Goal: Task Accomplishment & Management: Manage account settings

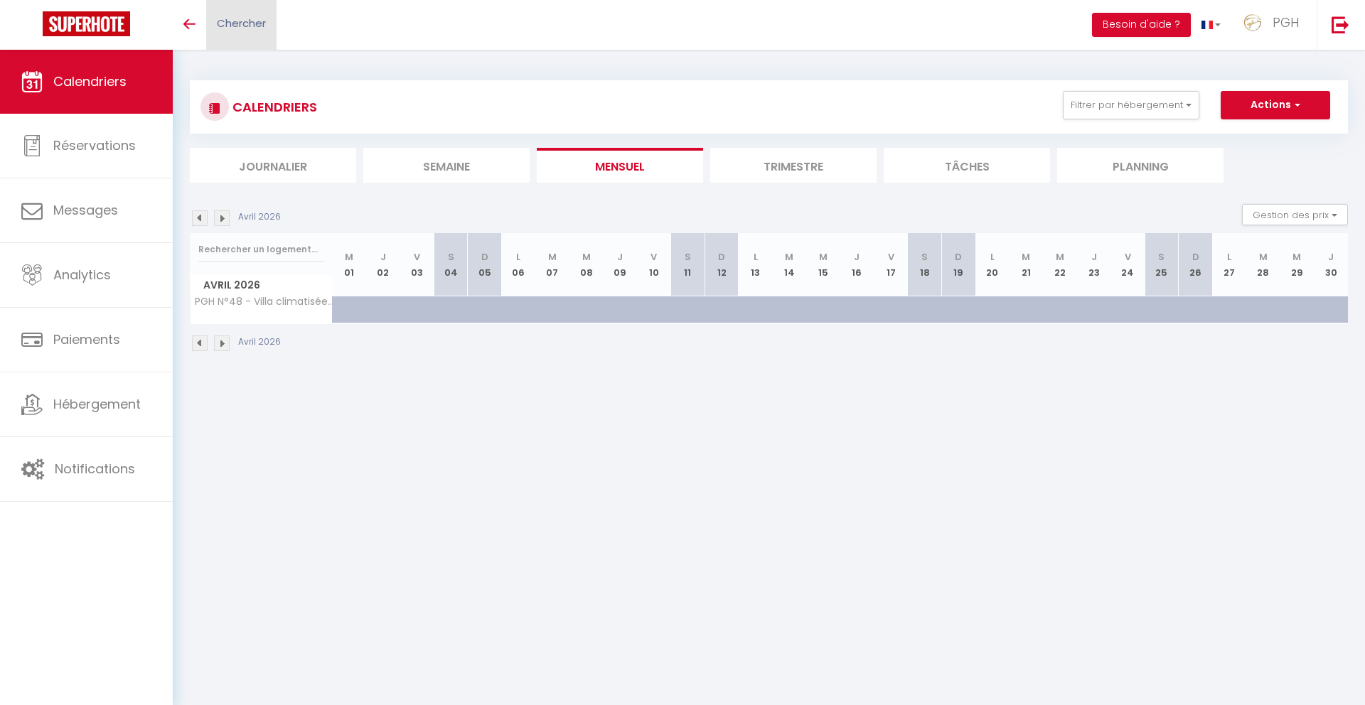
click at [247, 18] on span "Chercher" at bounding box center [241, 23] width 49 height 15
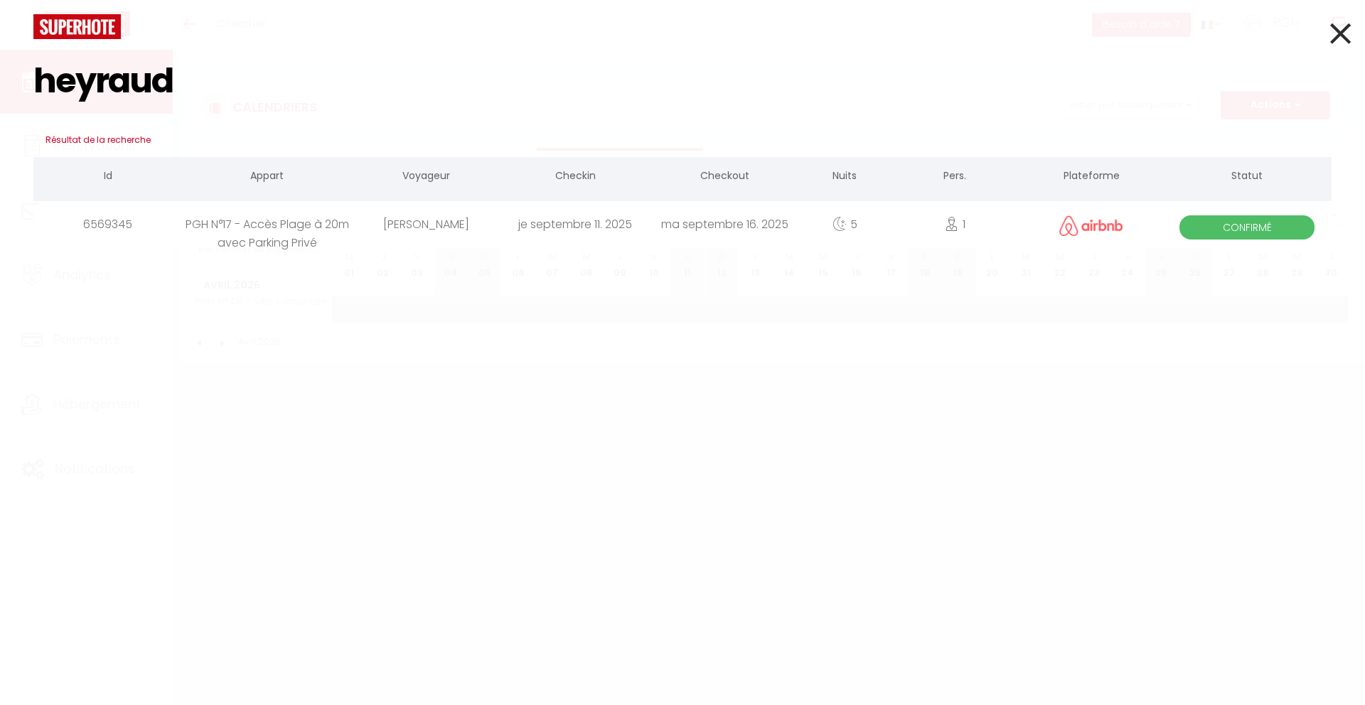
type input "heyraud"
click at [415, 231] on div "[PERSON_NAME]" at bounding box center [425, 224] width 149 height 46
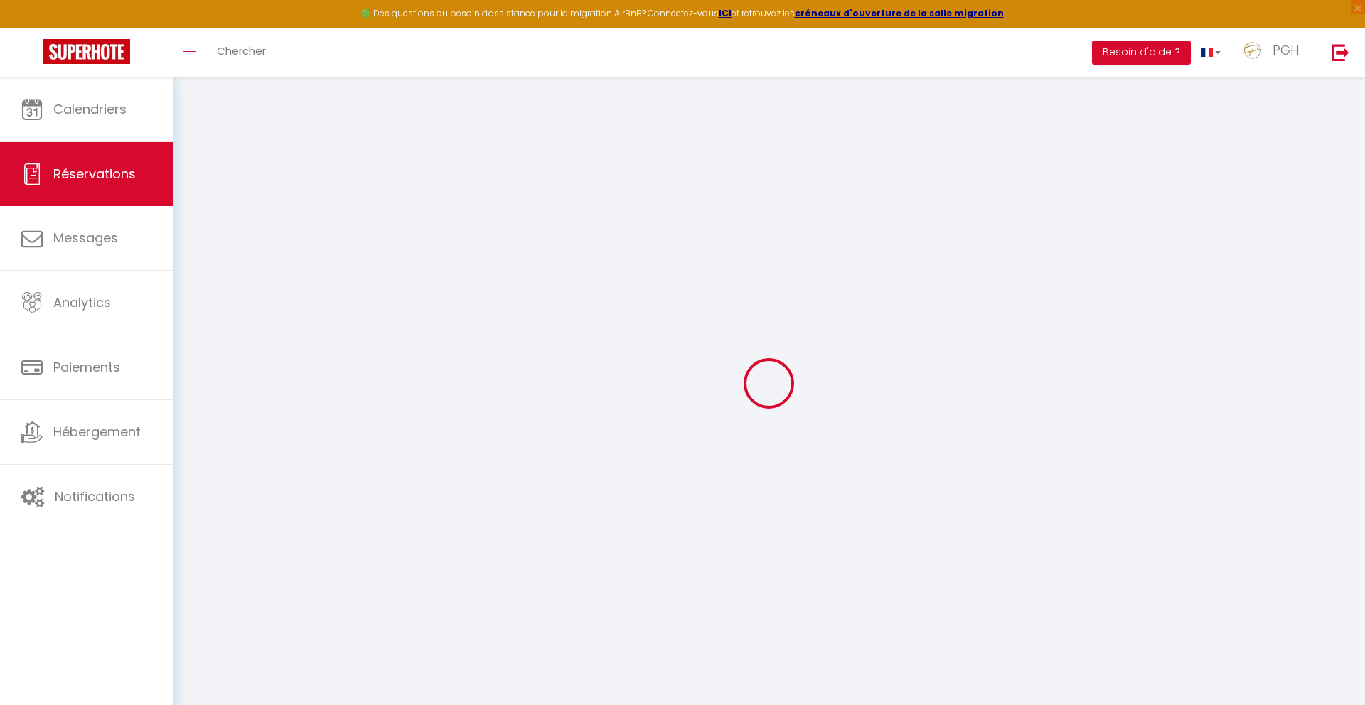
type input "[PERSON_NAME]"
type input "Heyraud"
type input "[EMAIL_ADDRESS][DOMAIN_NAME]"
type input "[PHONE_NUMBER]"
select select
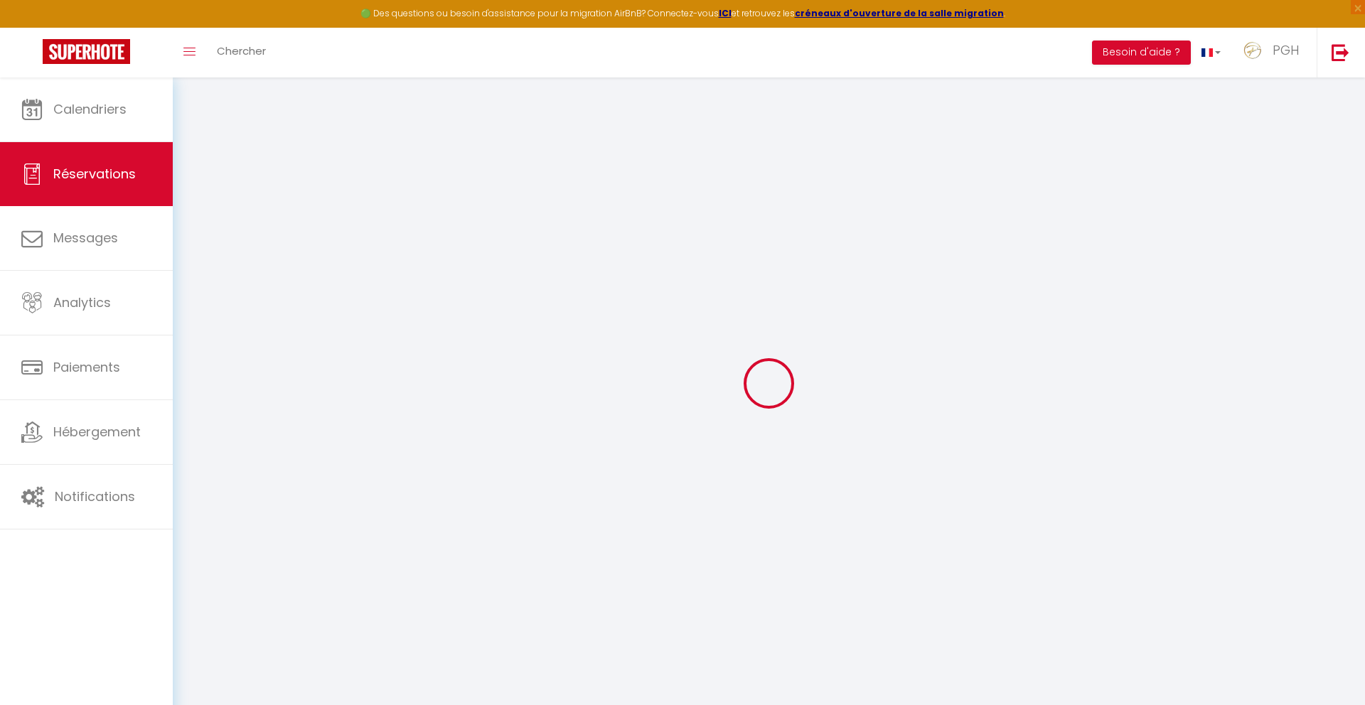
type input "95.8"
select select "13419"
select select "1"
select select
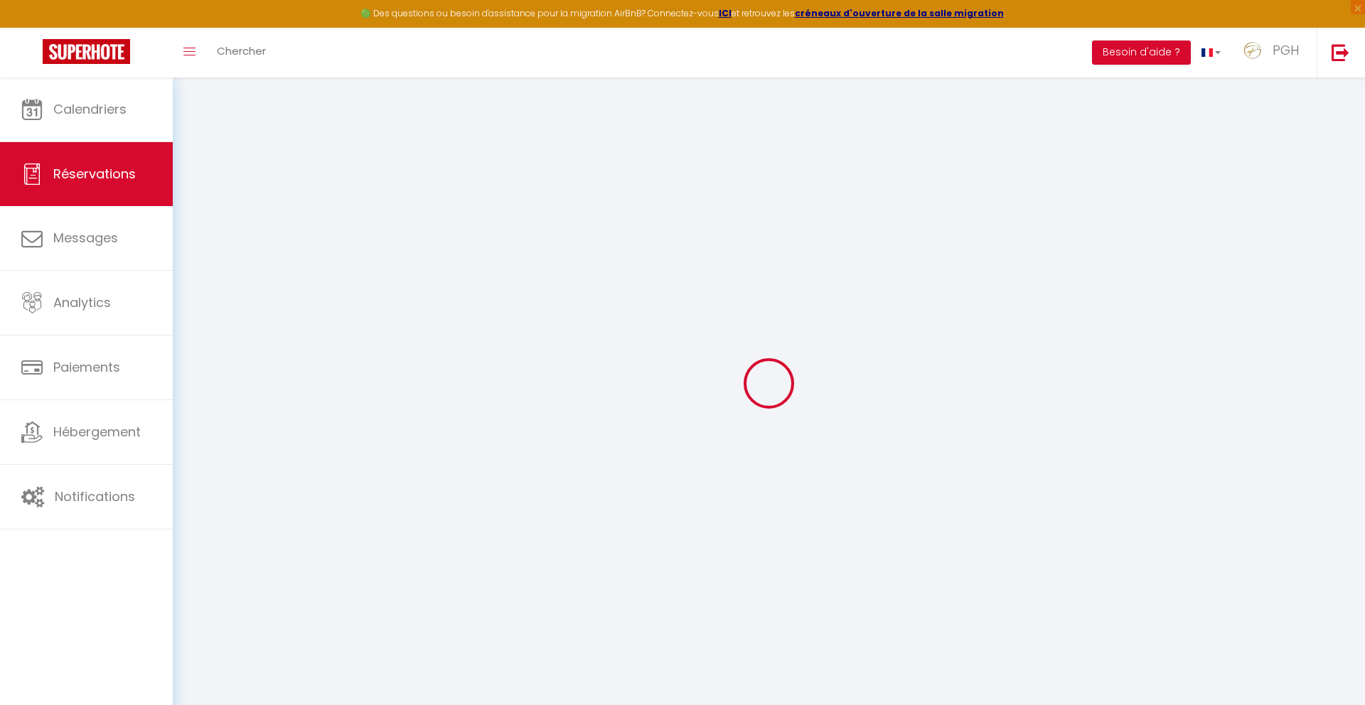
type input "1"
select select "12"
select select
type input "497"
checkbox input "false"
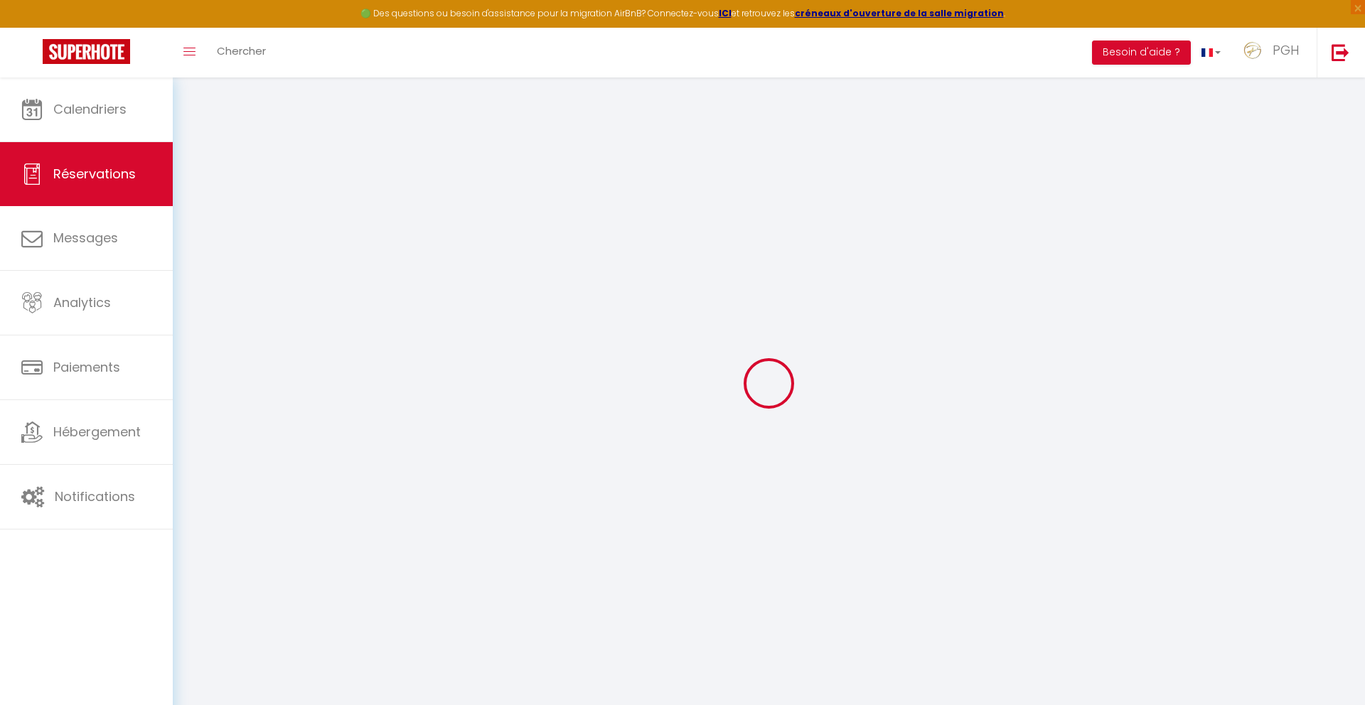
type input "1.51"
select select "1"
type input "50"
type input "20"
type input "0"
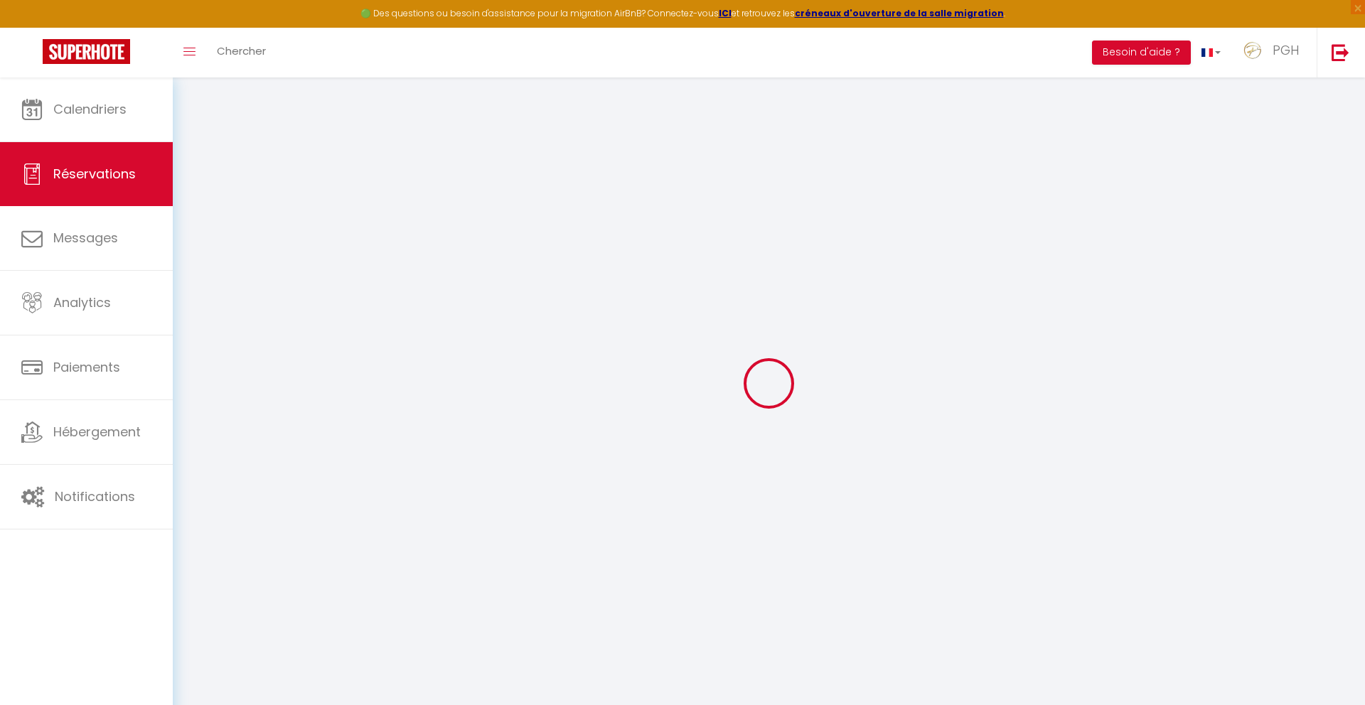
select select
select select "15"
checkbox input "false"
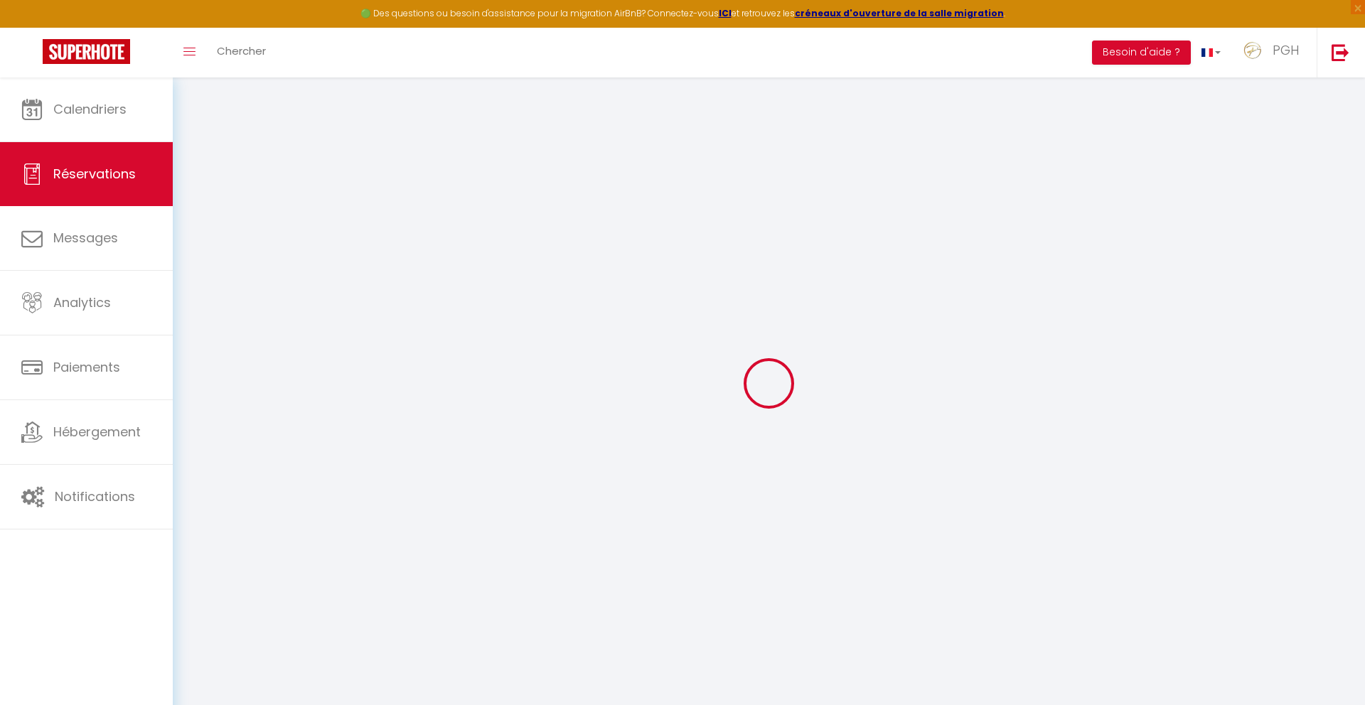
select select
checkbox input "false"
select select
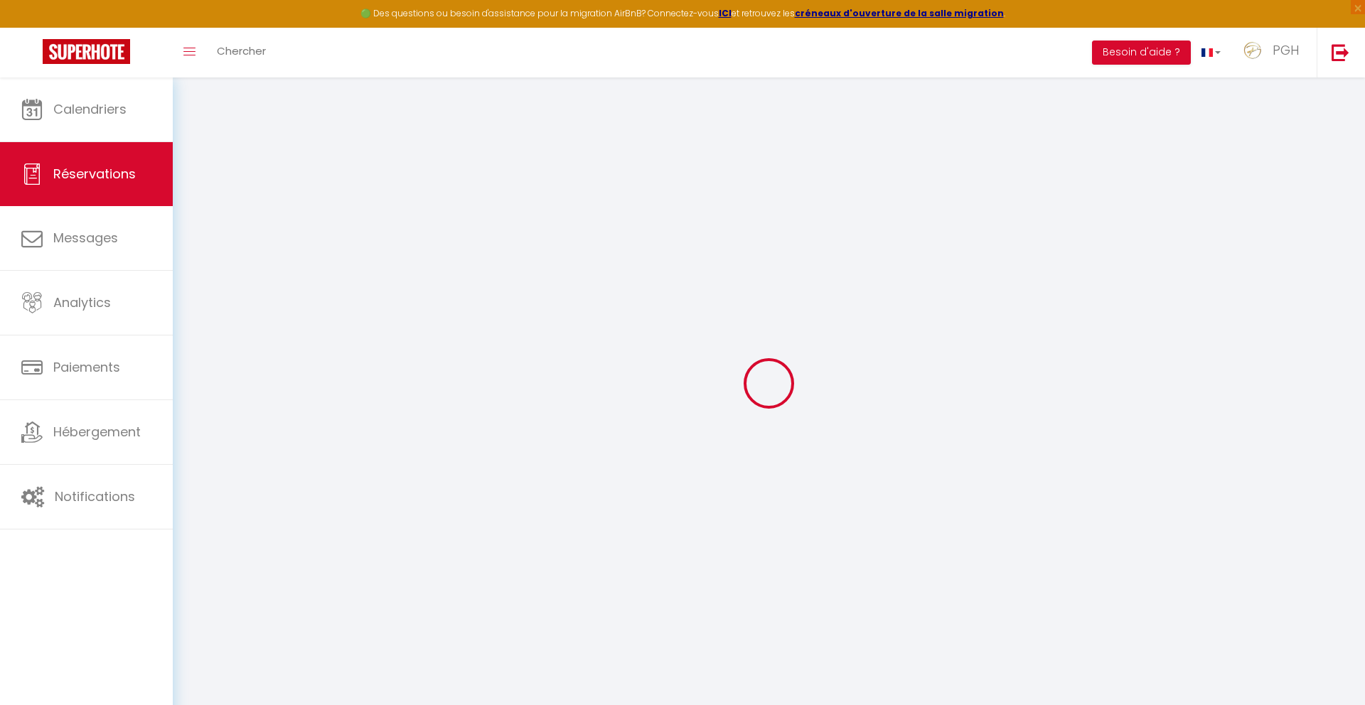
select select
checkbox input "false"
select select
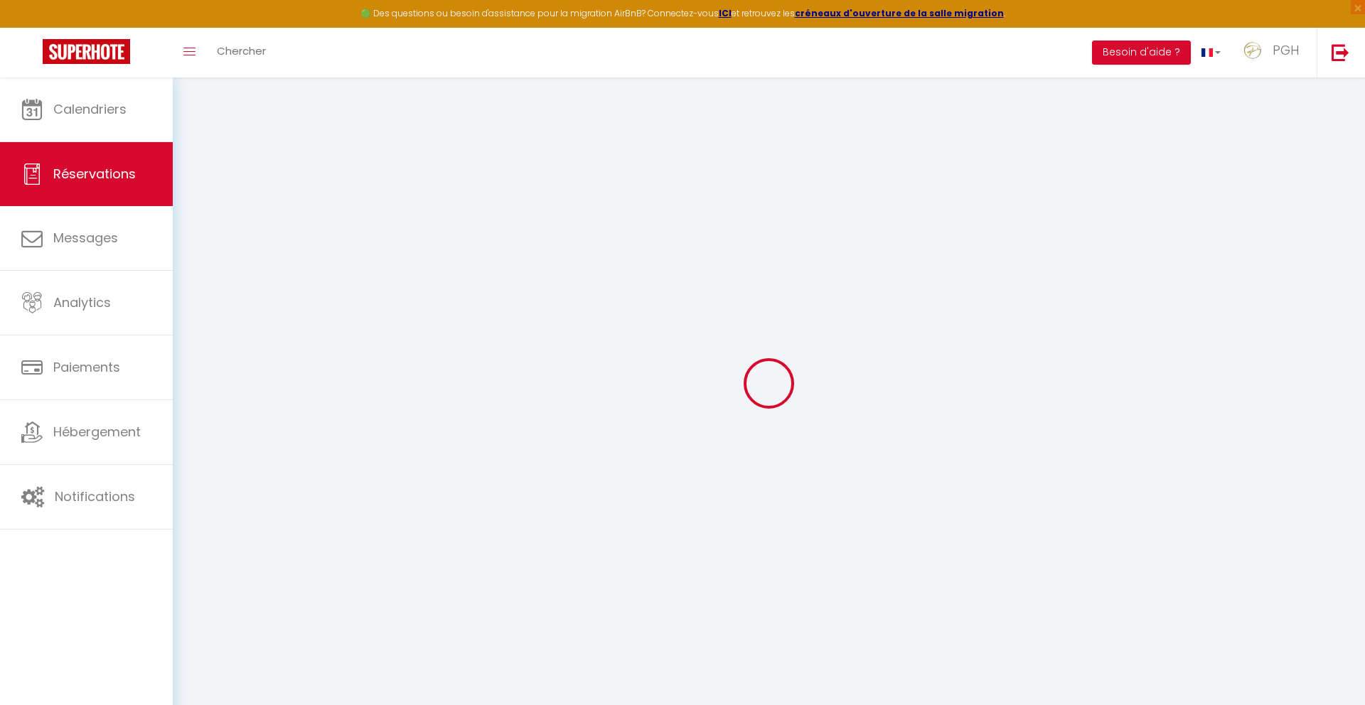
select select
checkbox input "false"
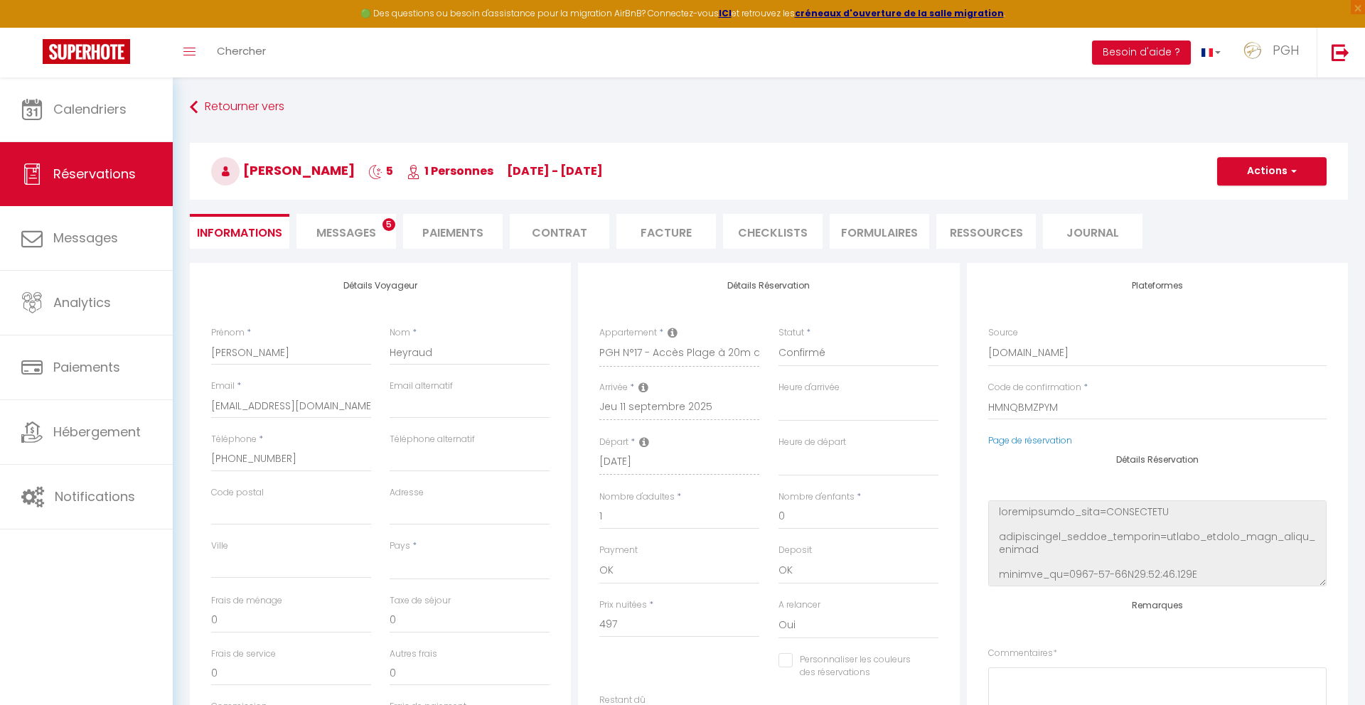
select select
type input "70"
select select
checkbox input "false"
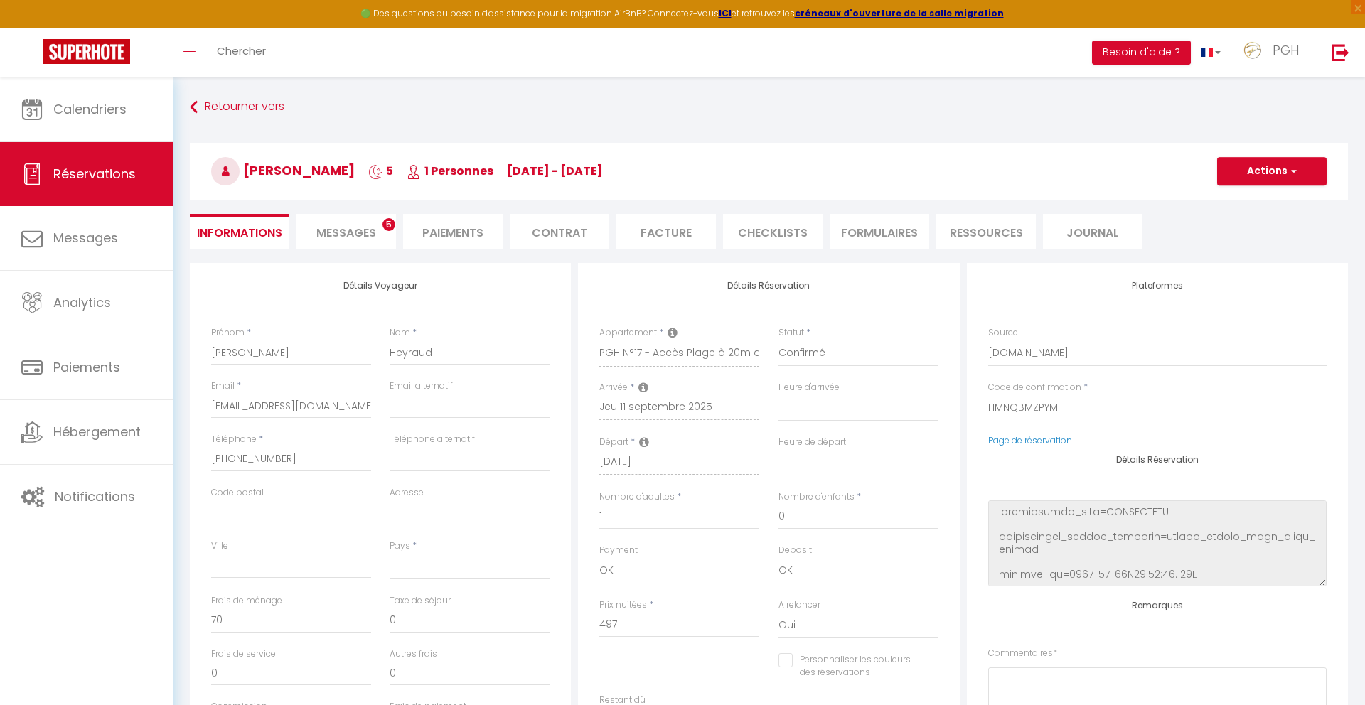
select select
checkbox input "false"
select select "14:00"
select select
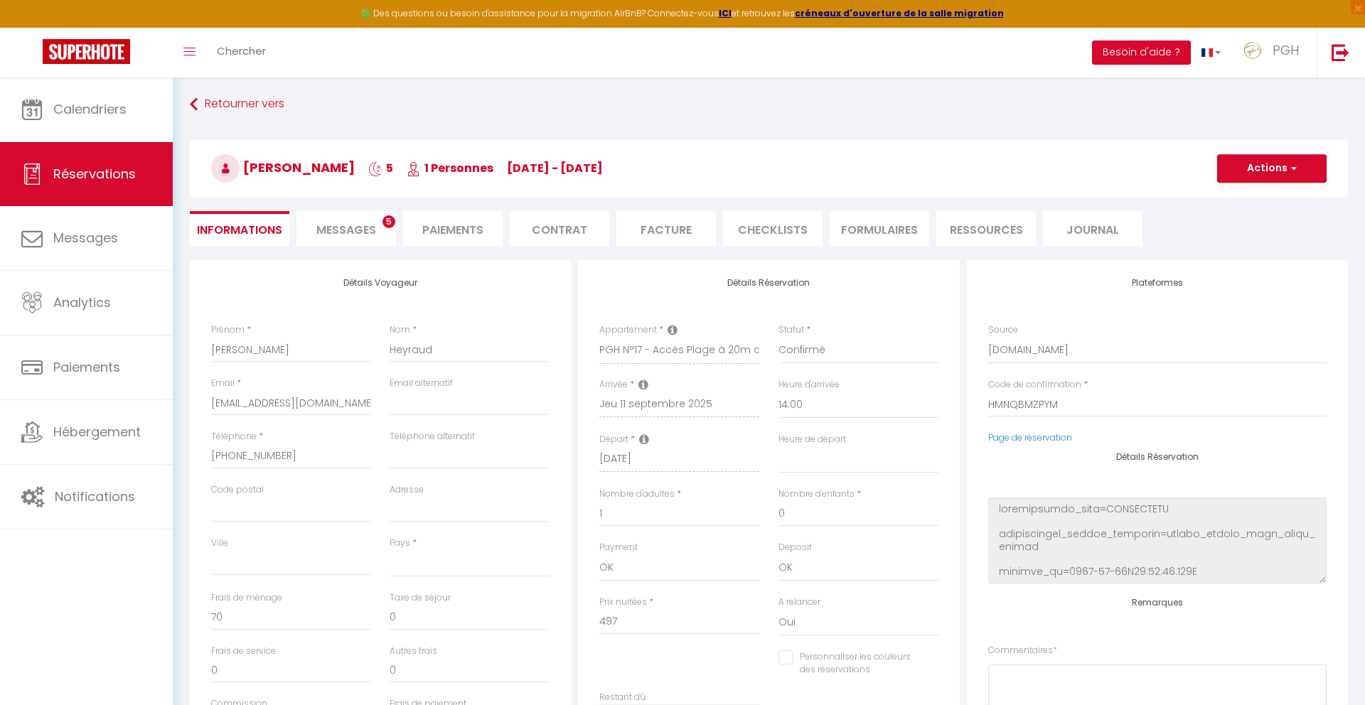
click at [863, 150] on h3 "[PERSON_NAME] 5 1 Personnes [DATE] - [DATE]" at bounding box center [769, 168] width 1158 height 57
click at [798, 403] on select "00:00 00:30 01:00 01:30 02:00 02:30 03:00 03:30 04:00 04:30 05:00 05:30 06:00 0…" at bounding box center [859, 405] width 160 height 27
click at [465, 119] on div "Retourner vers [PERSON_NAME] 5 1 Personnes [DATE] - [DATE] Actions Enregistrer …" at bounding box center [769, 176] width 1177 height 169
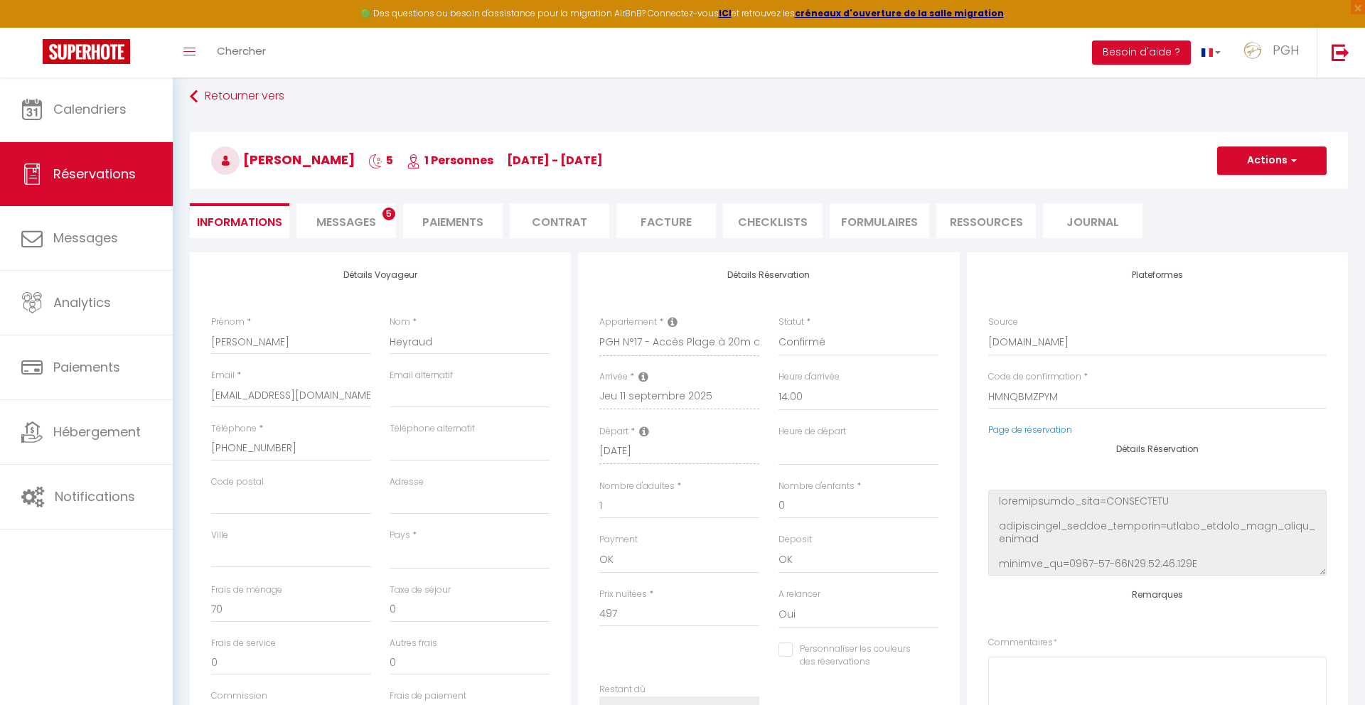
scroll to position [25, 0]
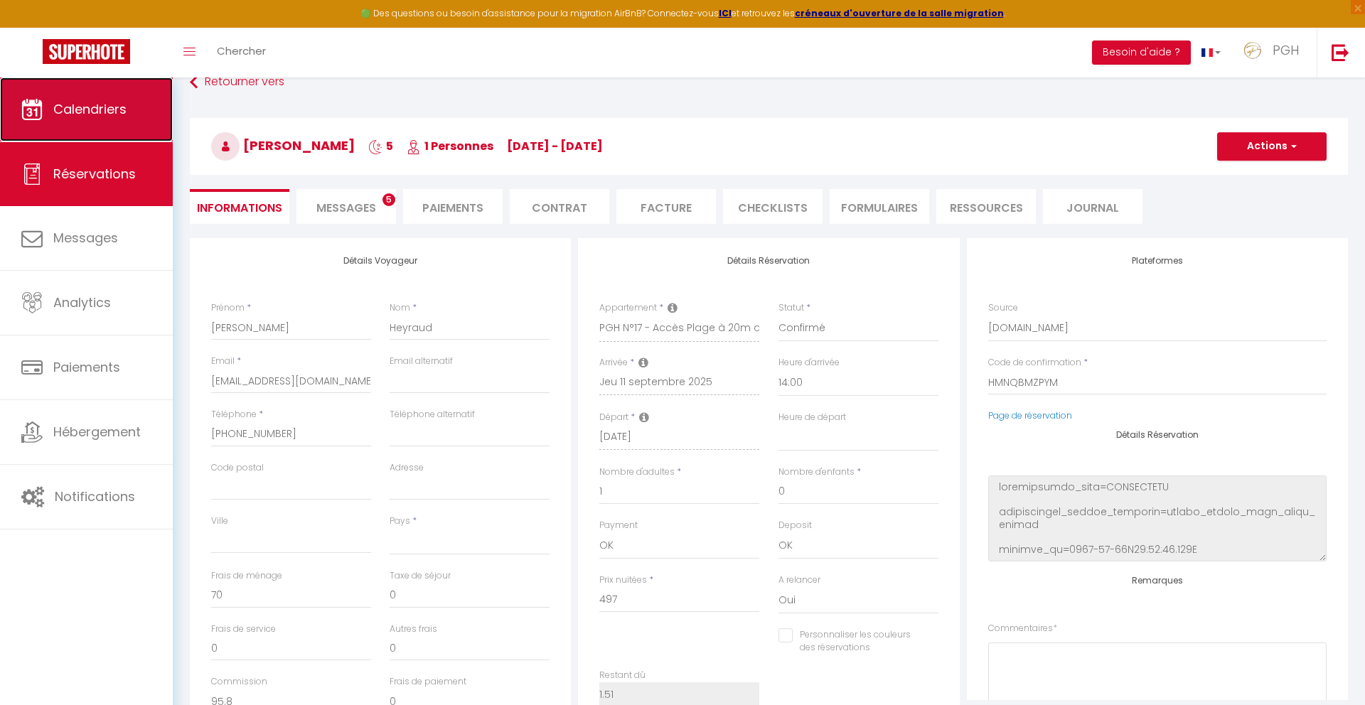
click at [146, 109] on link "Calendriers" at bounding box center [86, 110] width 173 height 64
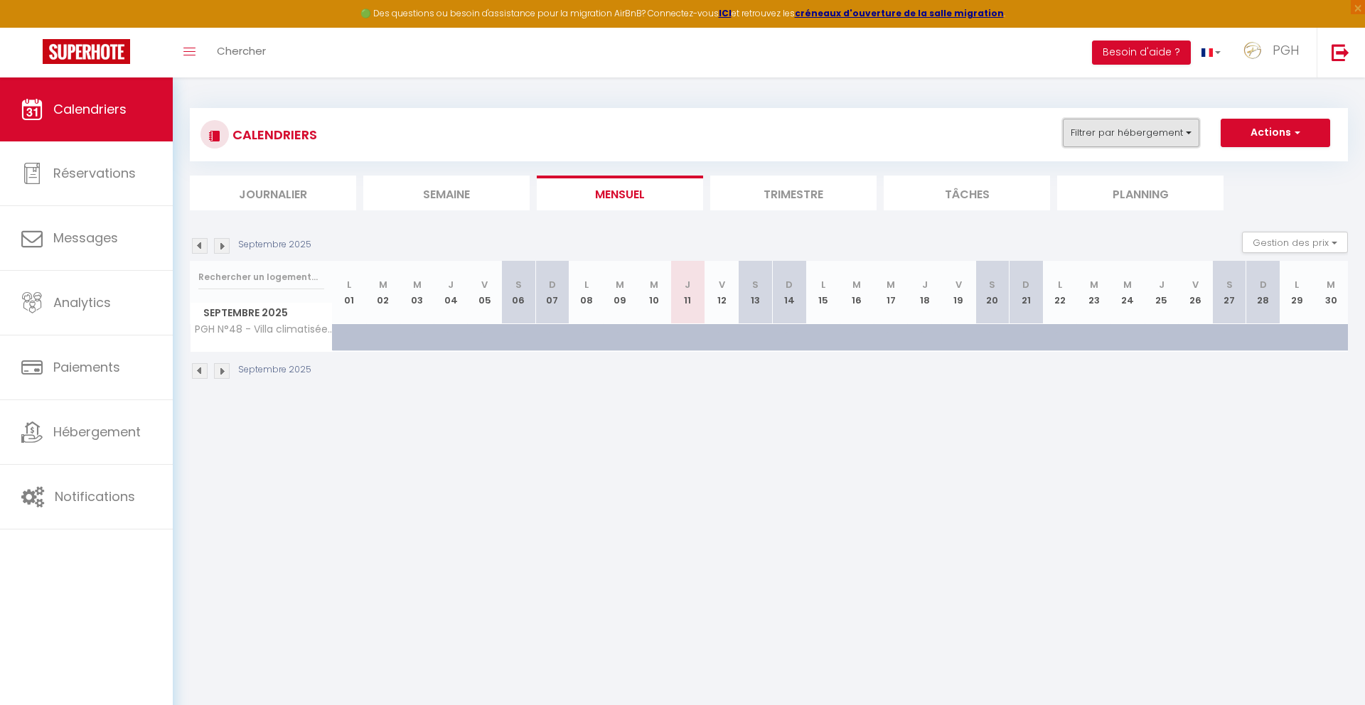
click at [1163, 137] on button "Filtrer par hébergement" at bounding box center [1131, 133] width 137 height 28
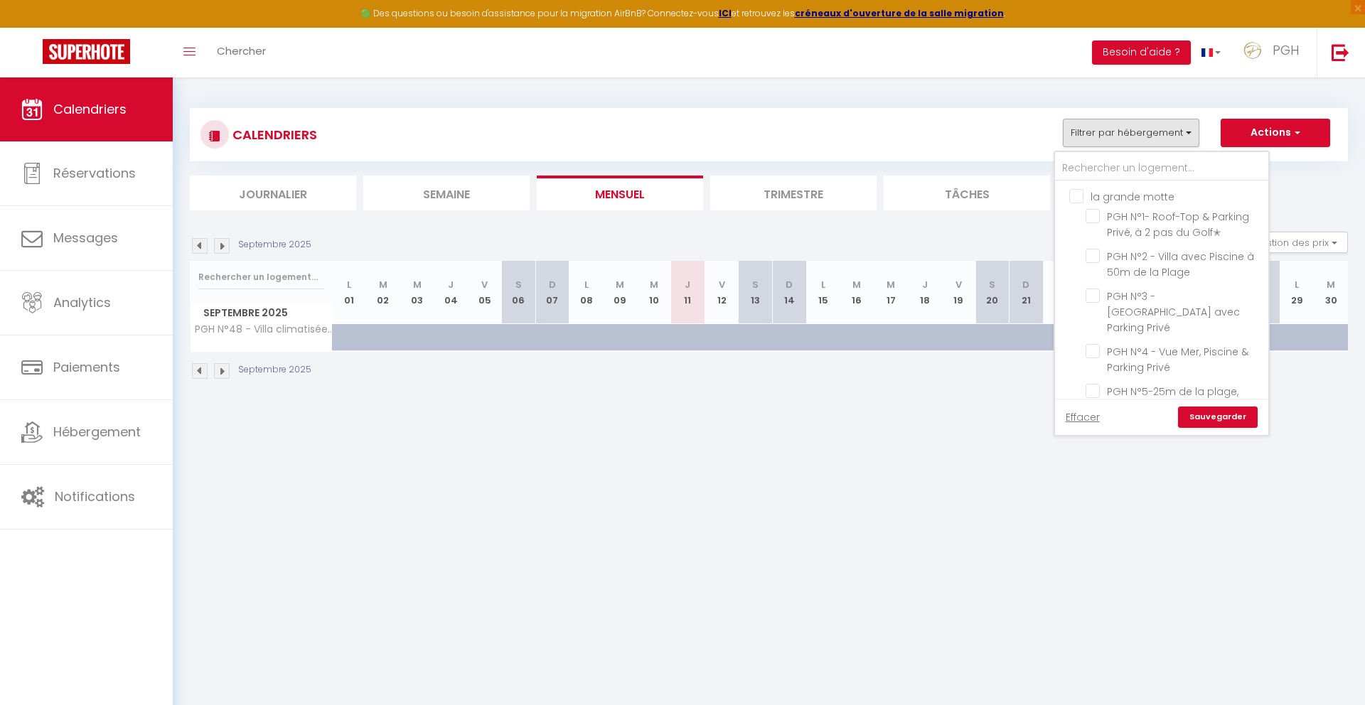
click at [1080, 196] on input "la grande motte" at bounding box center [1176, 195] width 213 height 14
checkbox input "true"
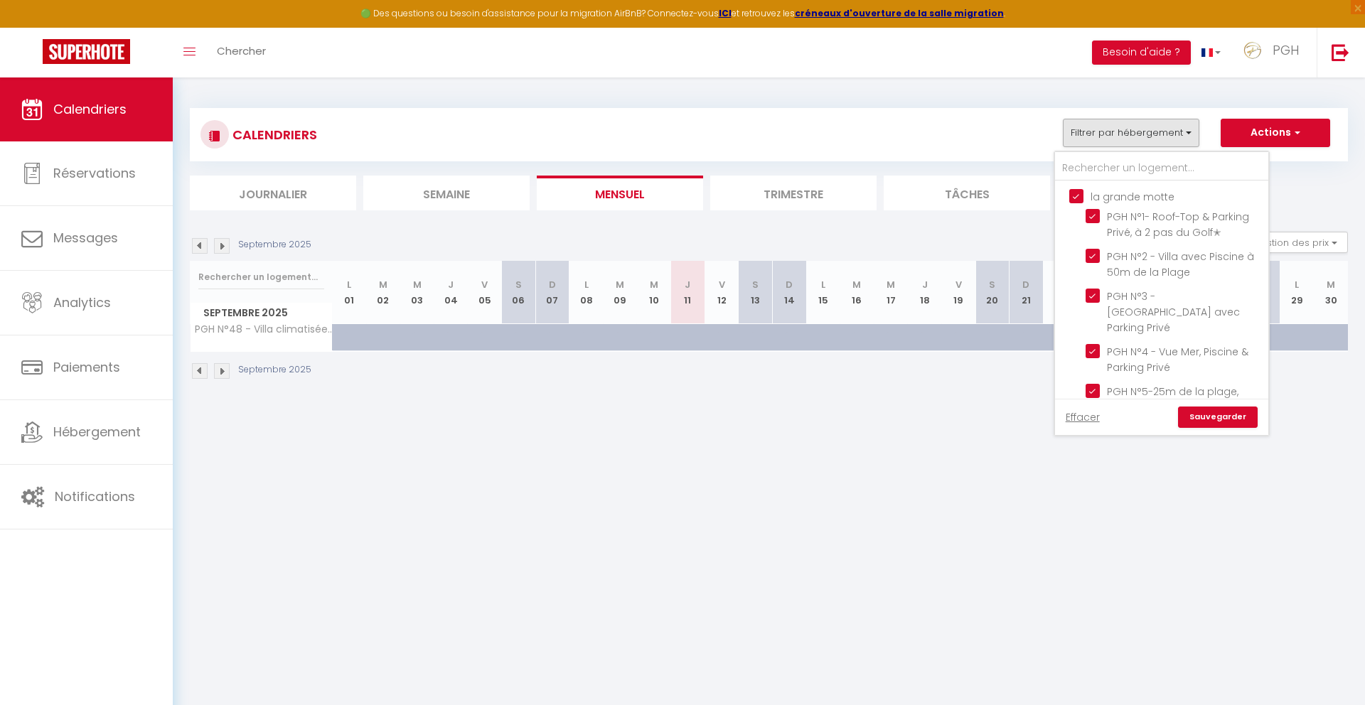
checkbox input "true"
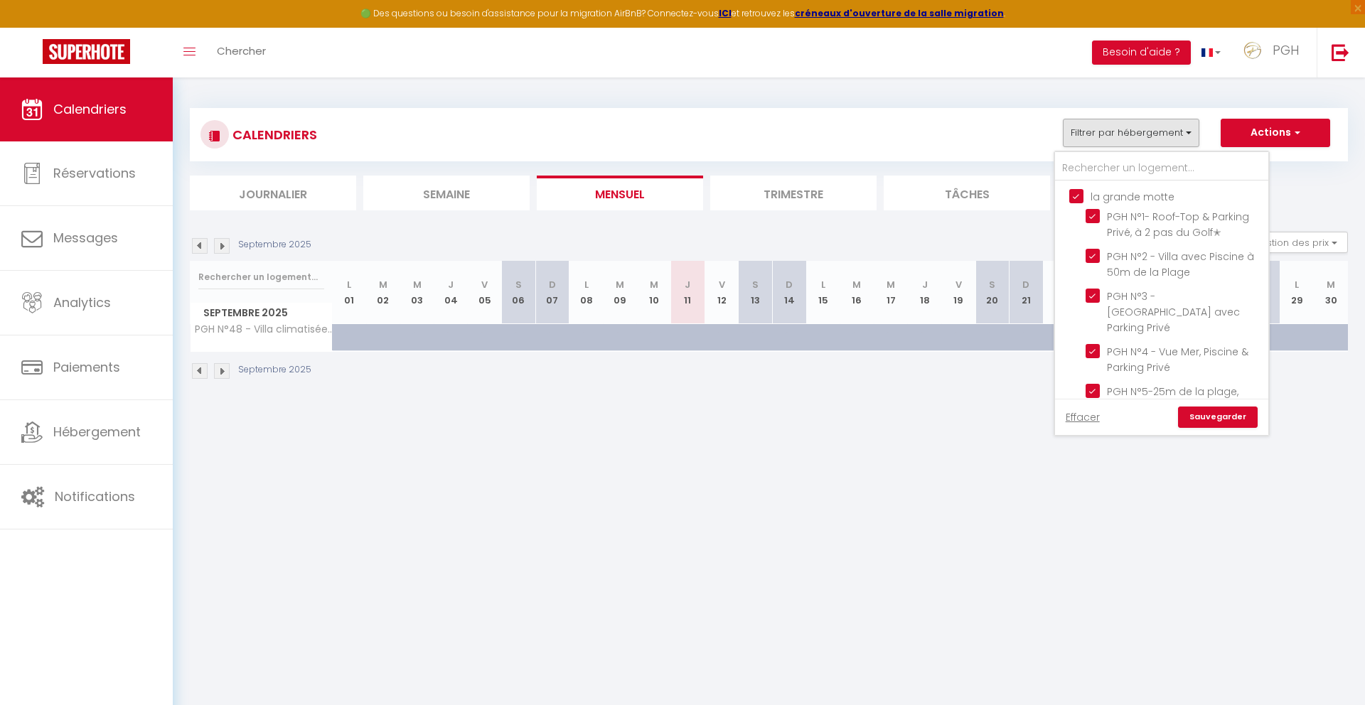
checkbox input "true"
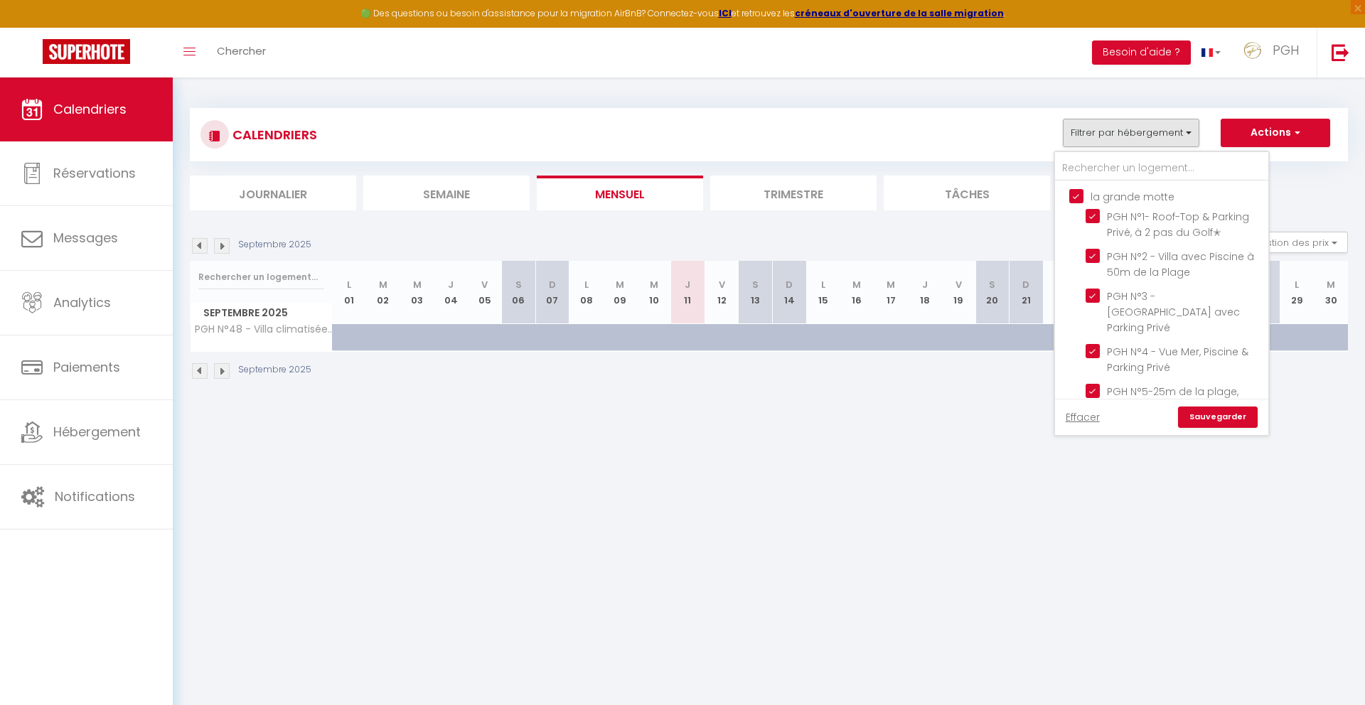
checkbox input "true"
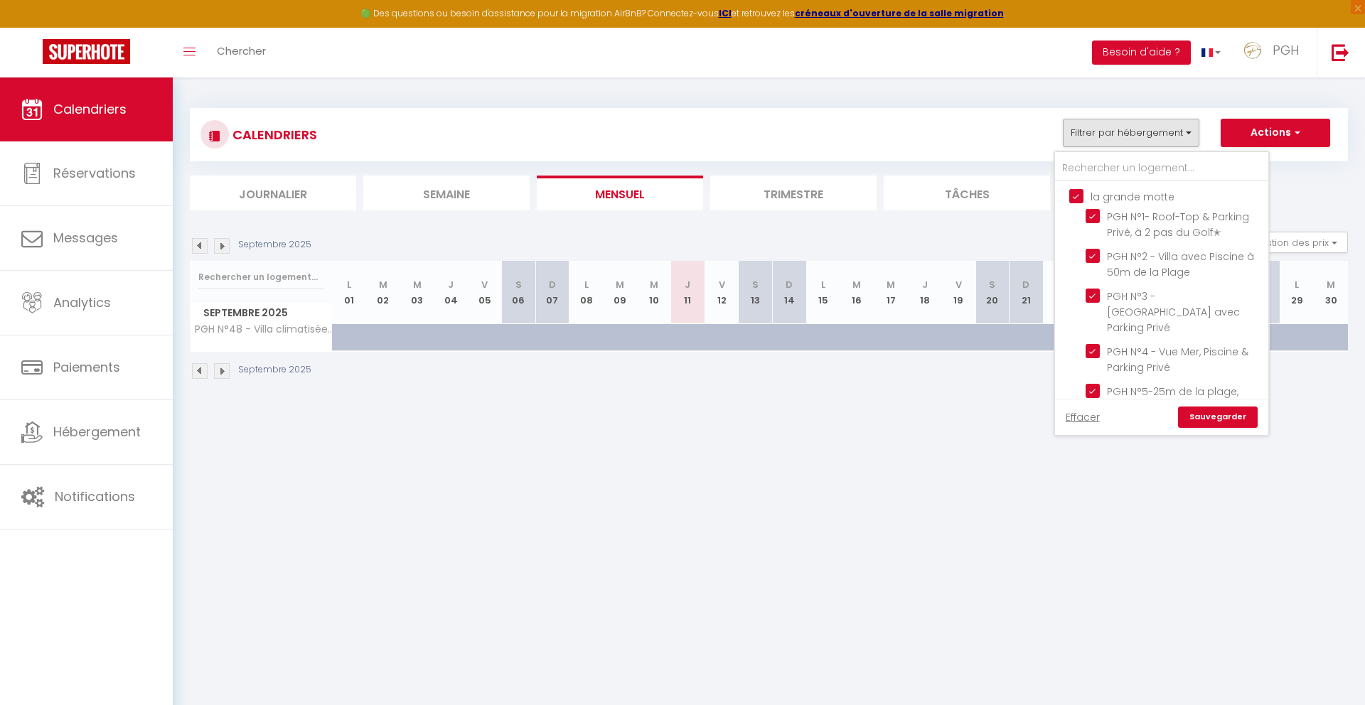
checkbox input "true"
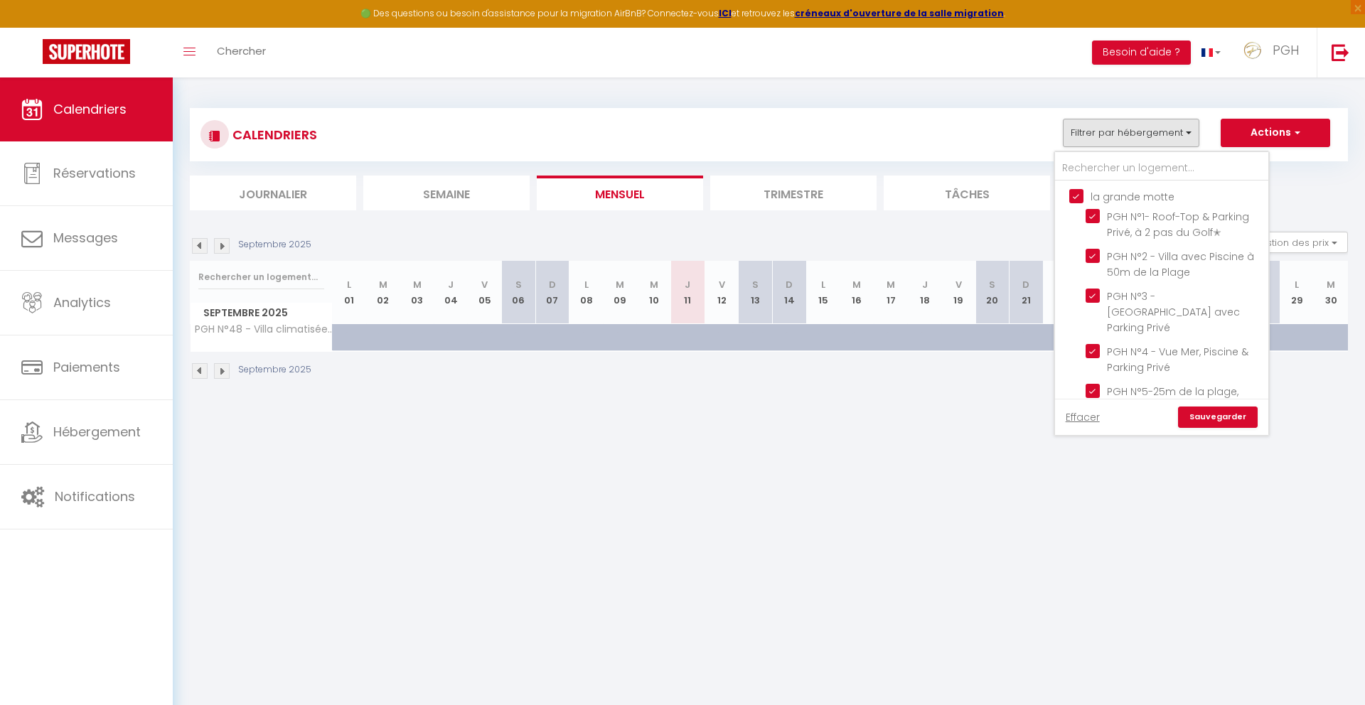
checkbox input "true"
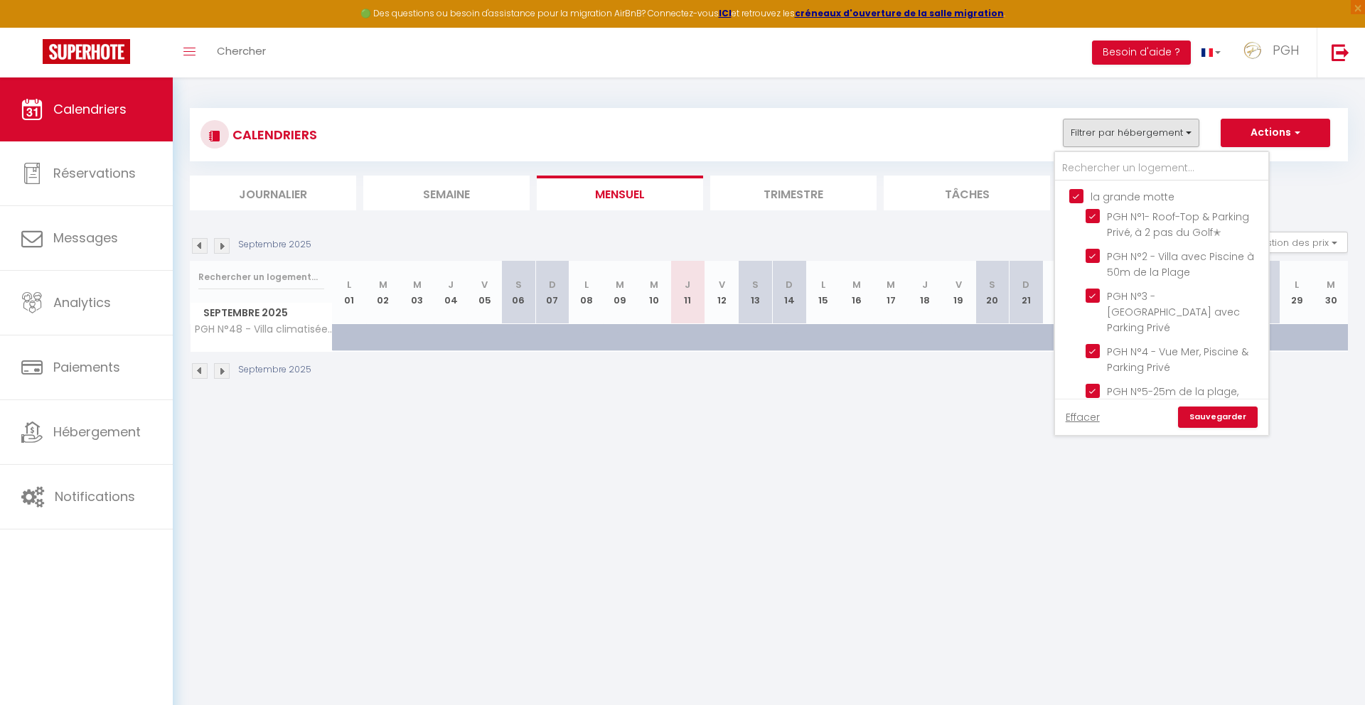
checkbox input "true"
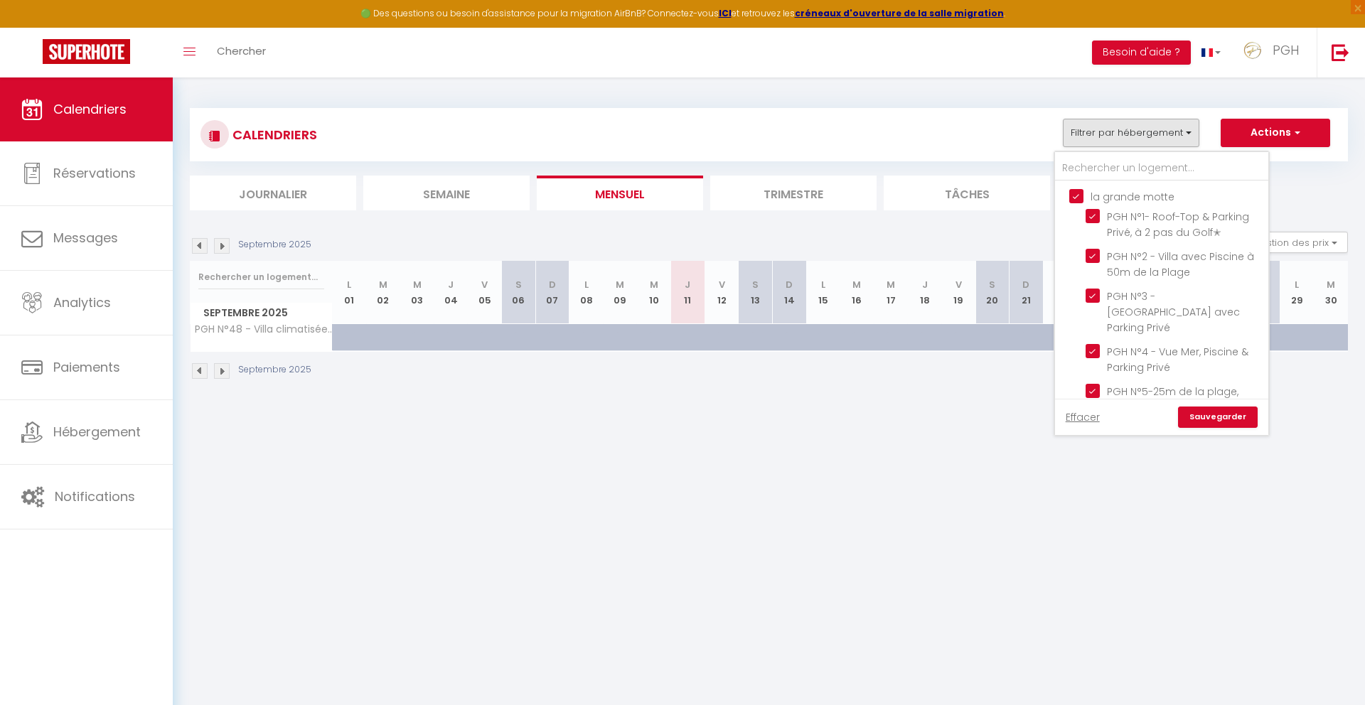
checkbox input "true"
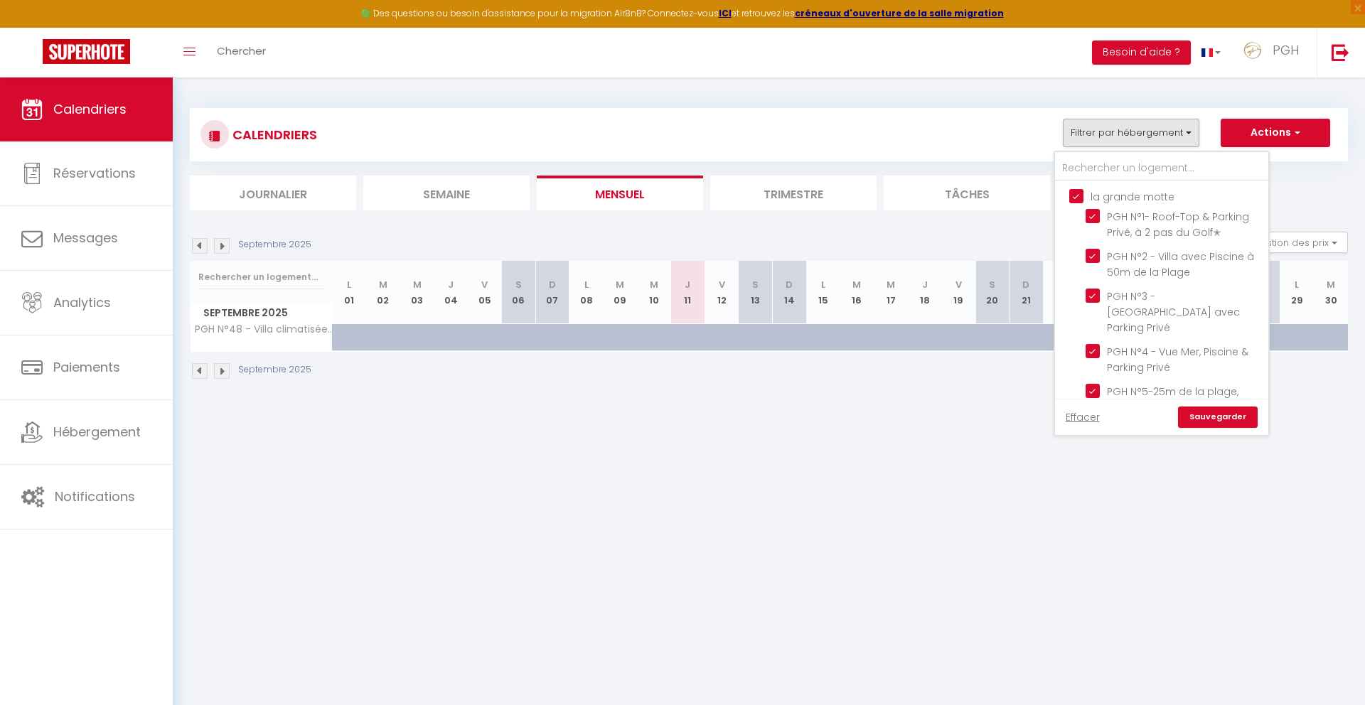
checkbox input "true"
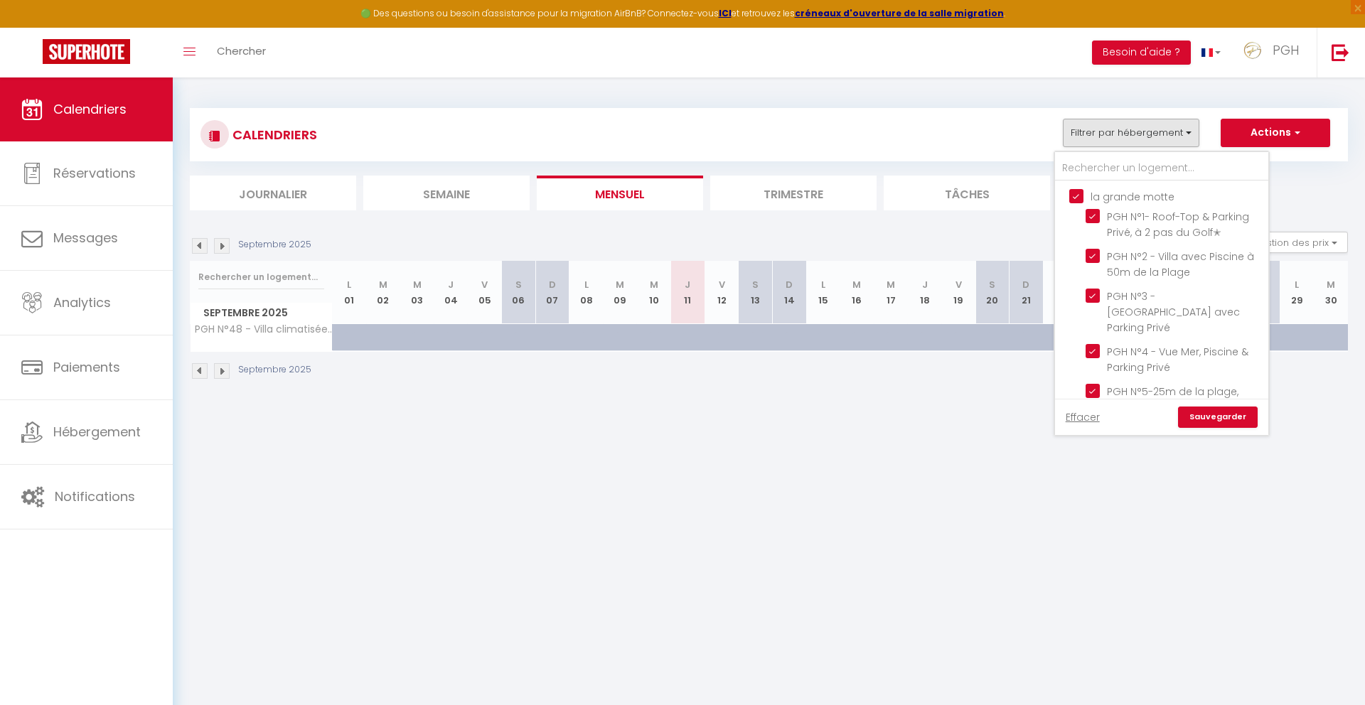
checkbox input "true"
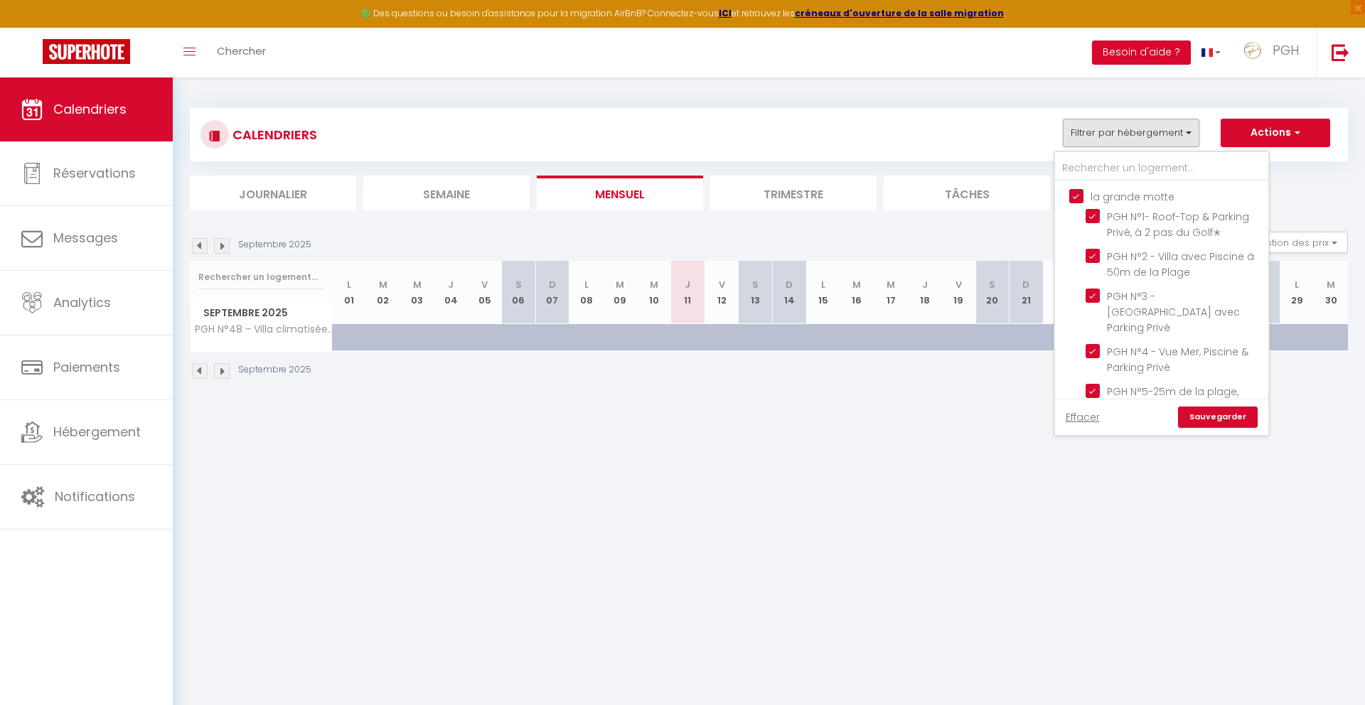
checkbox input "true"
click at [1080, 196] on input "la grande motte" at bounding box center [1176, 195] width 213 height 14
checkbox input "false"
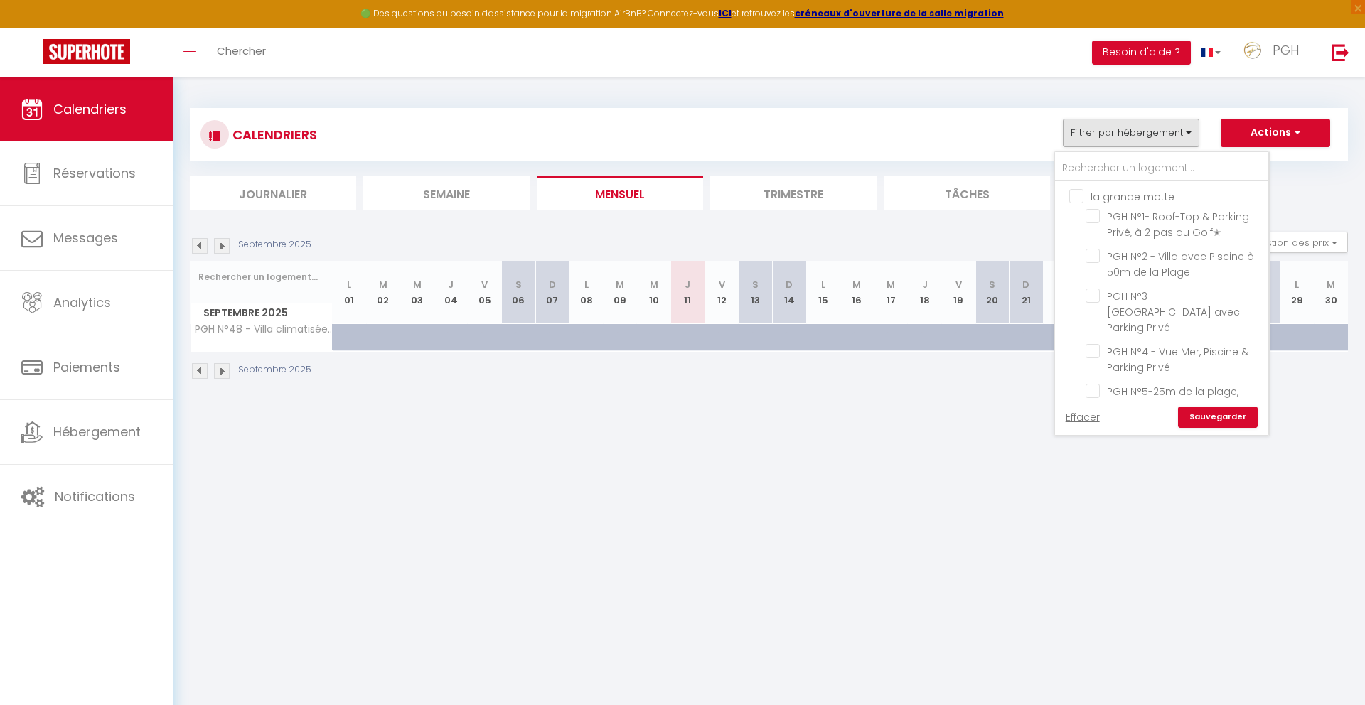
checkbox input "false"
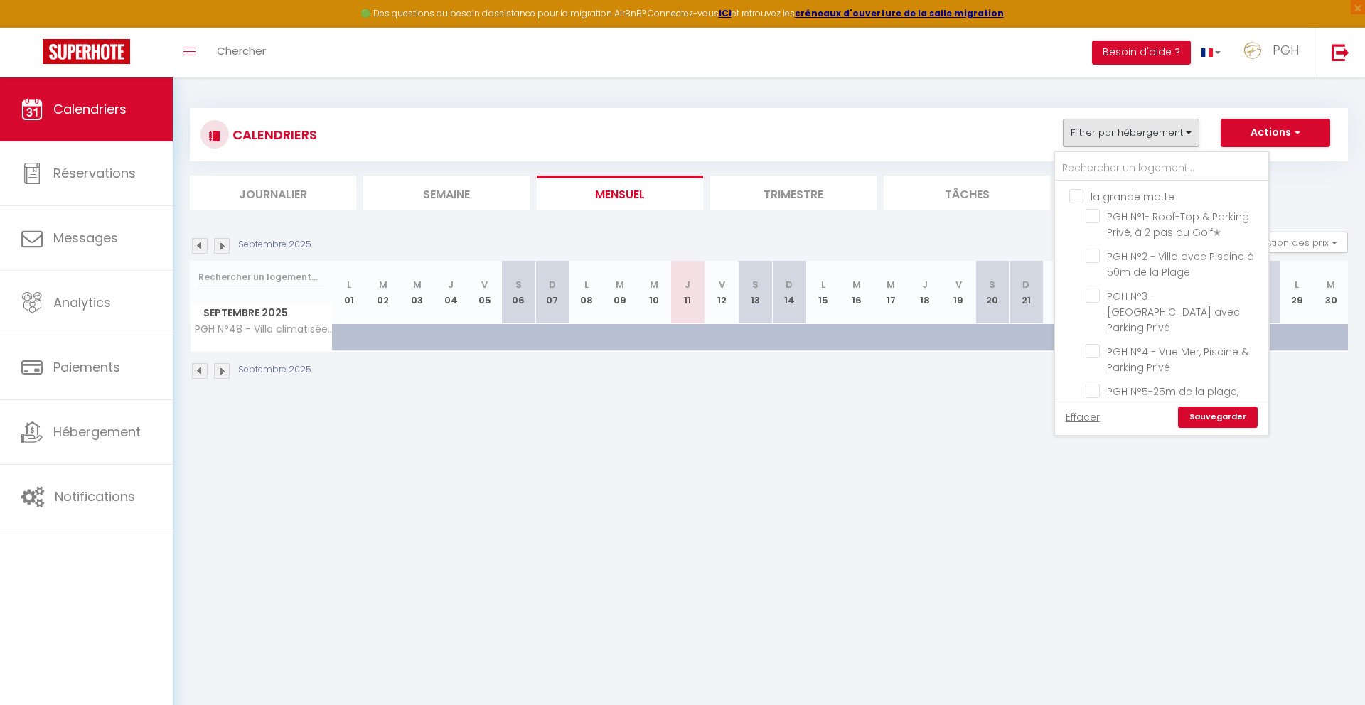
checkbox input "false"
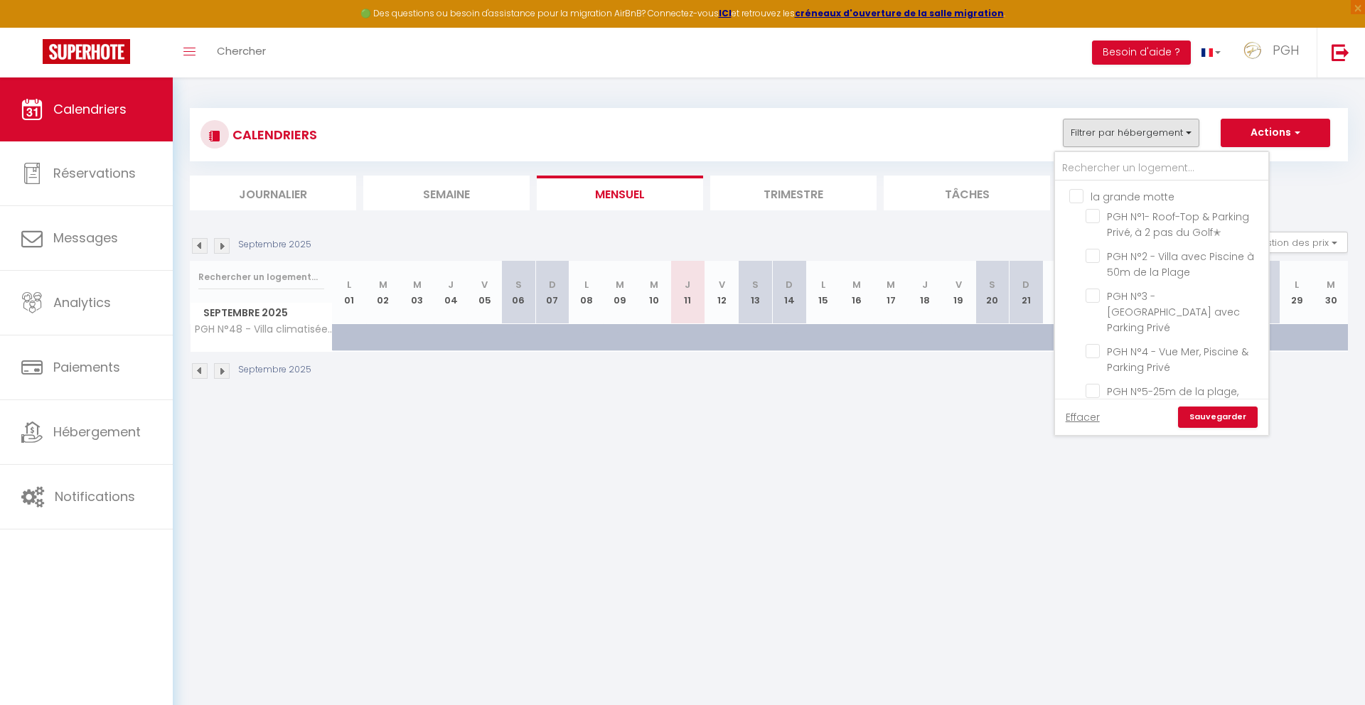
checkbox input "false"
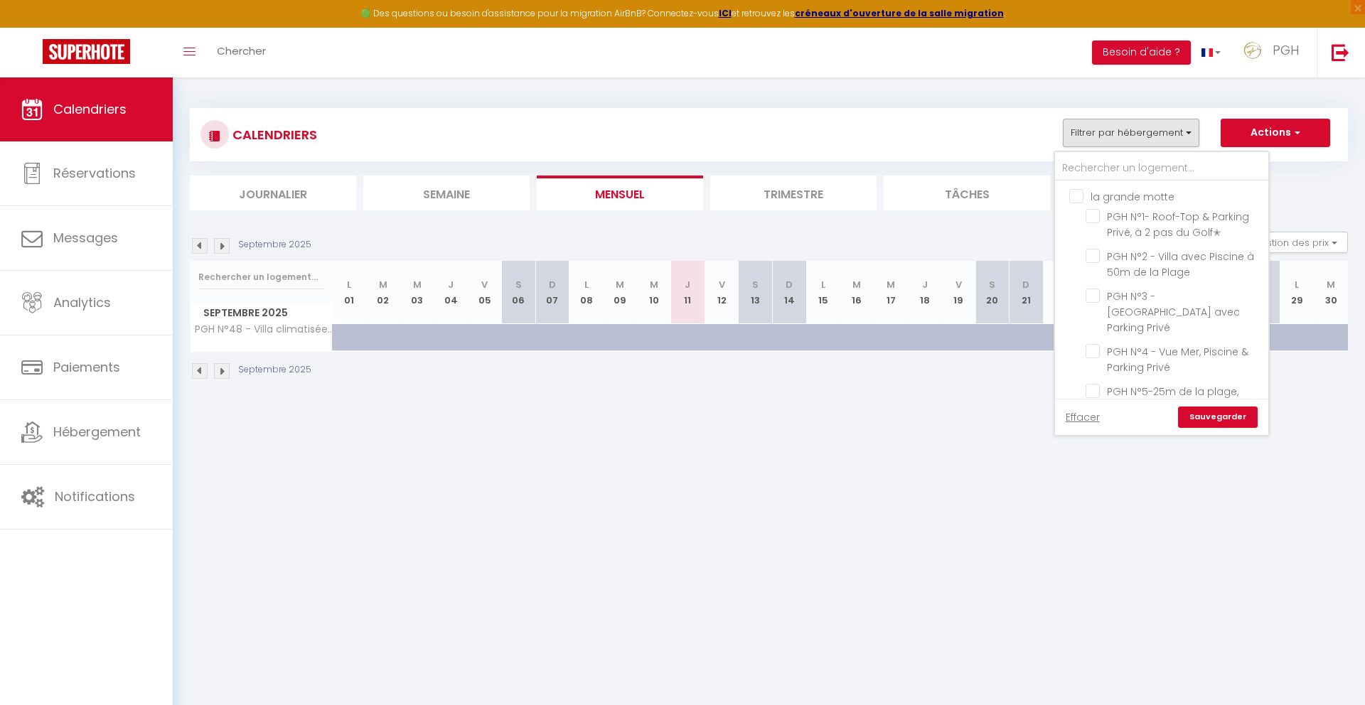
checkbox input "false"
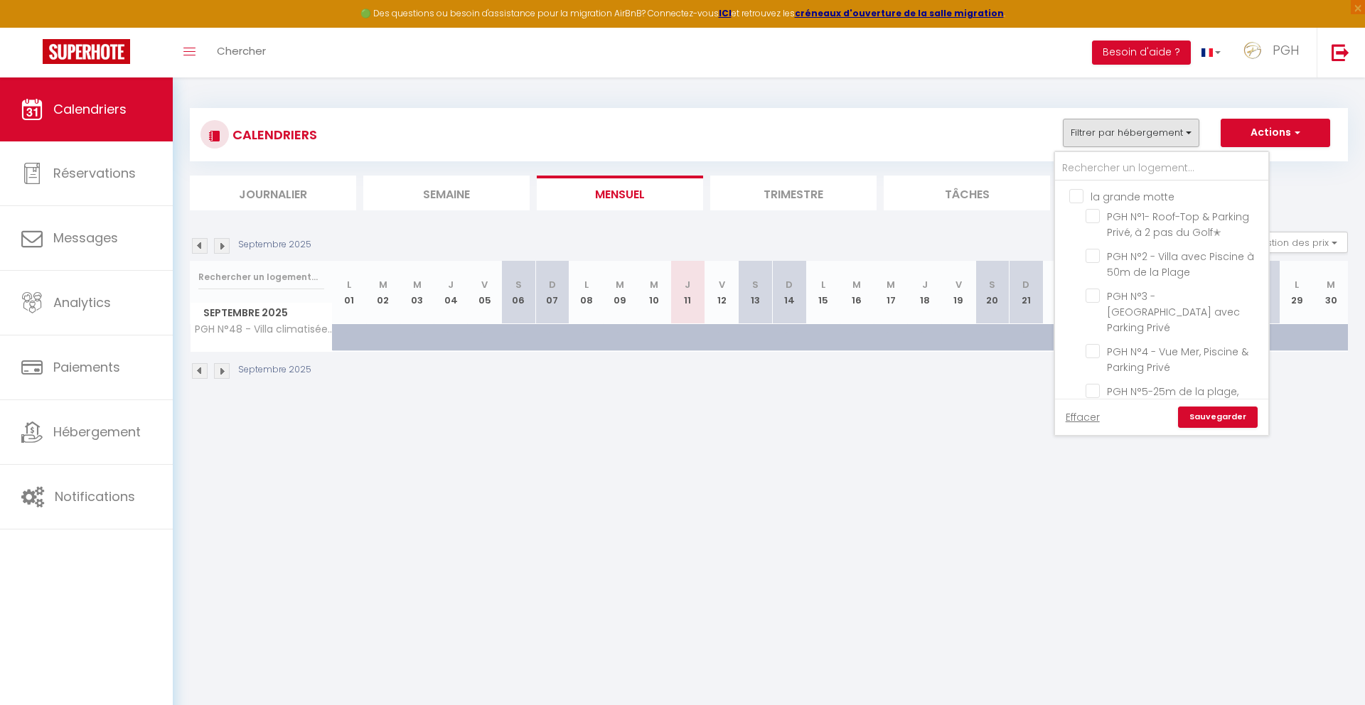
checkbox input "false"
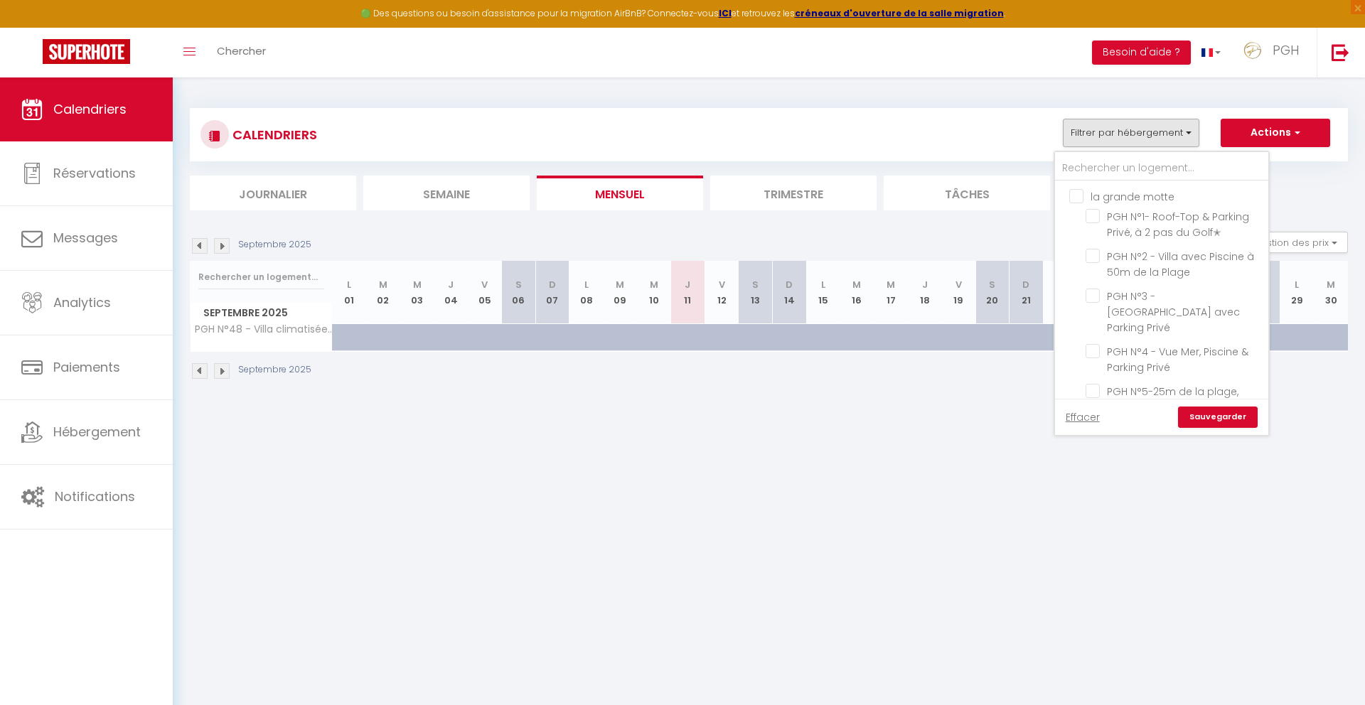
checkbox input "false"
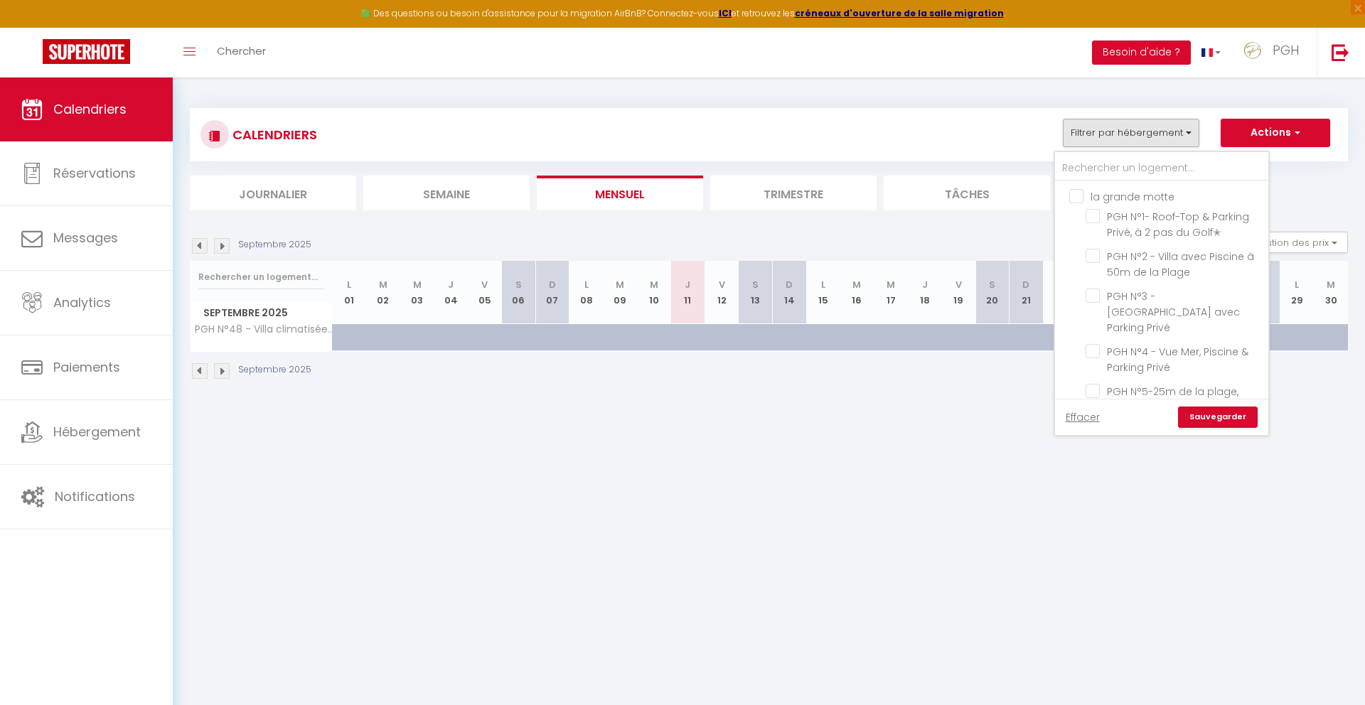
checkbox input "false"
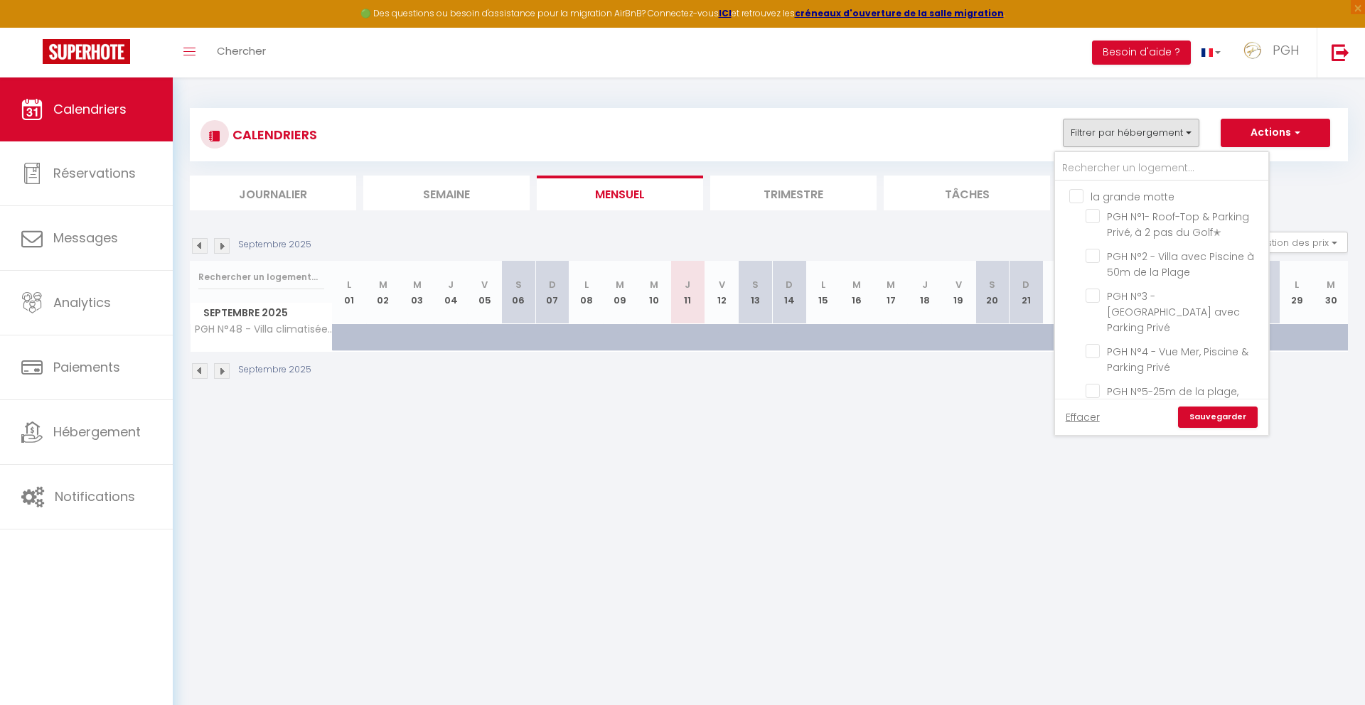
checkbox input "false"
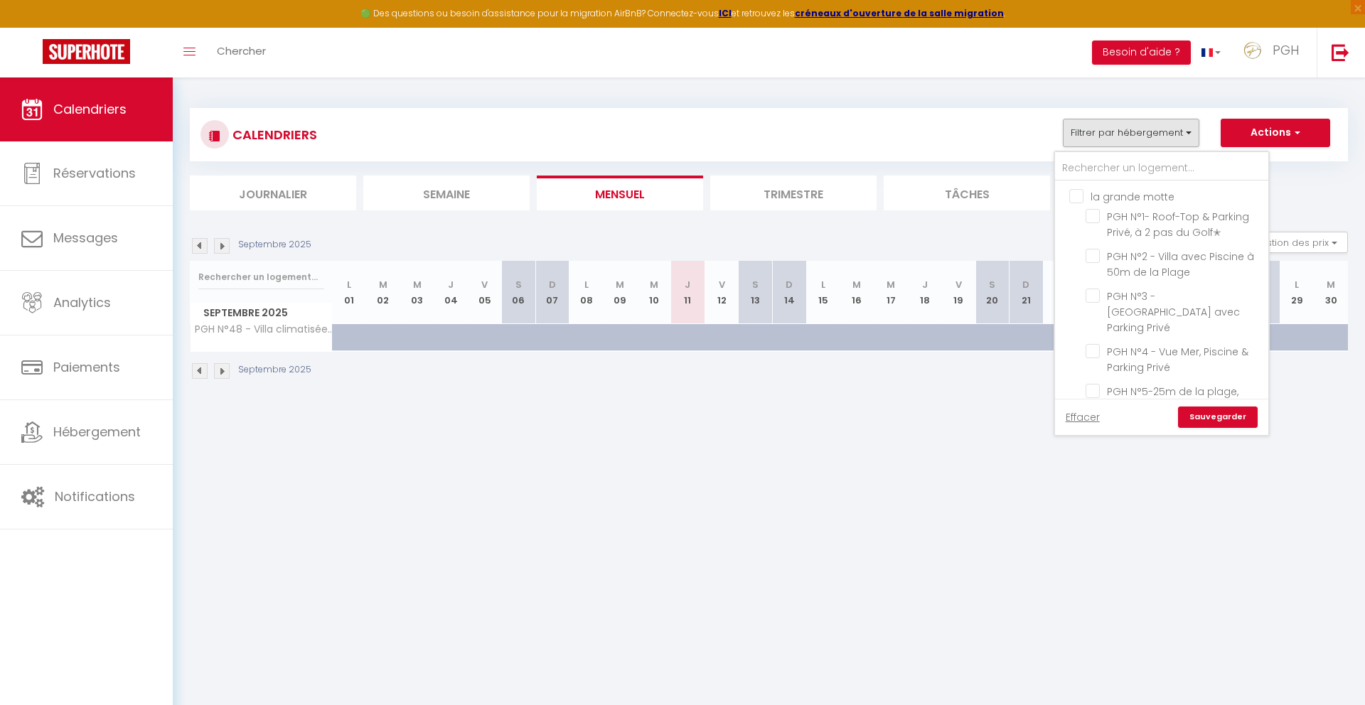
checkbox input "false"
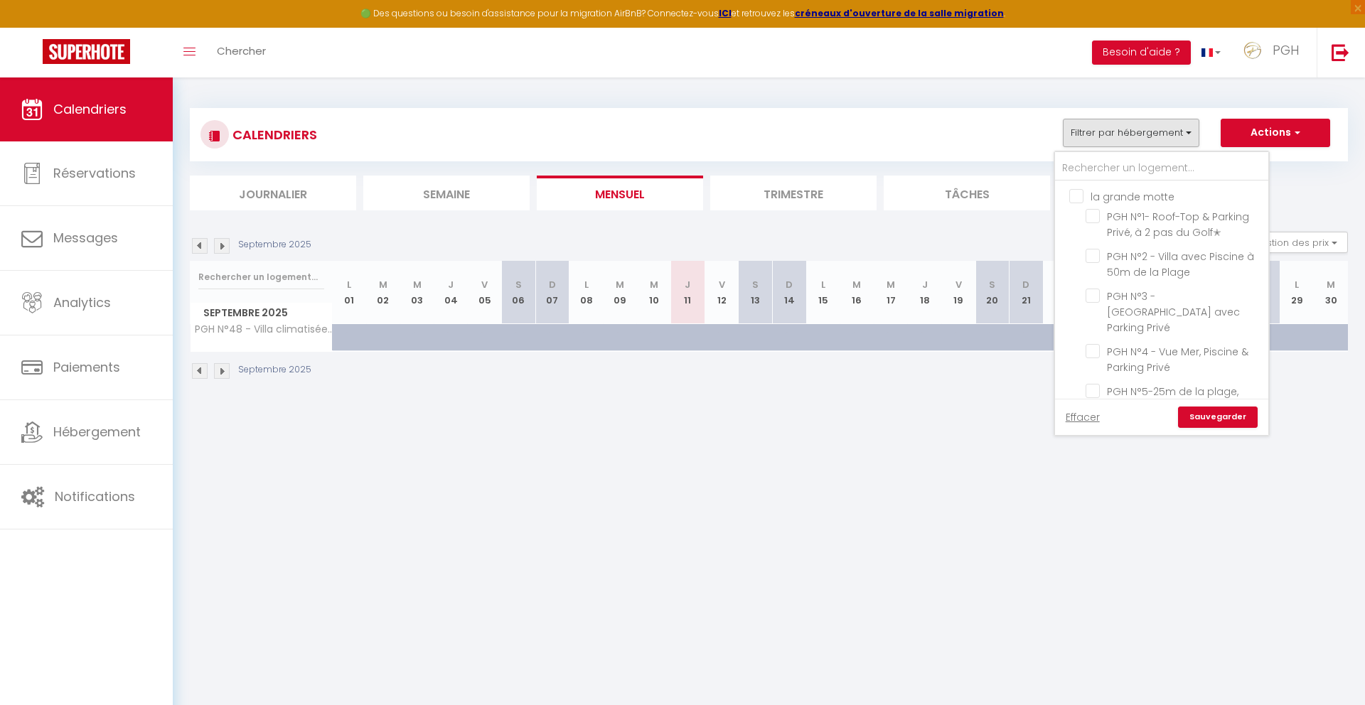
checkbox input "false"
click at [1168, 172] on input "text" at bounding box center [1161, 169] width 213 height 26
click at [800, 108] on div "CALENDRIERS Filtrer par hébergement la grande motte PGH N°1- Roof-Top & Parking…" at bounding box center [769, 134] width 1158 height 53
